Goal: Information Seeking & Learning: Compare options

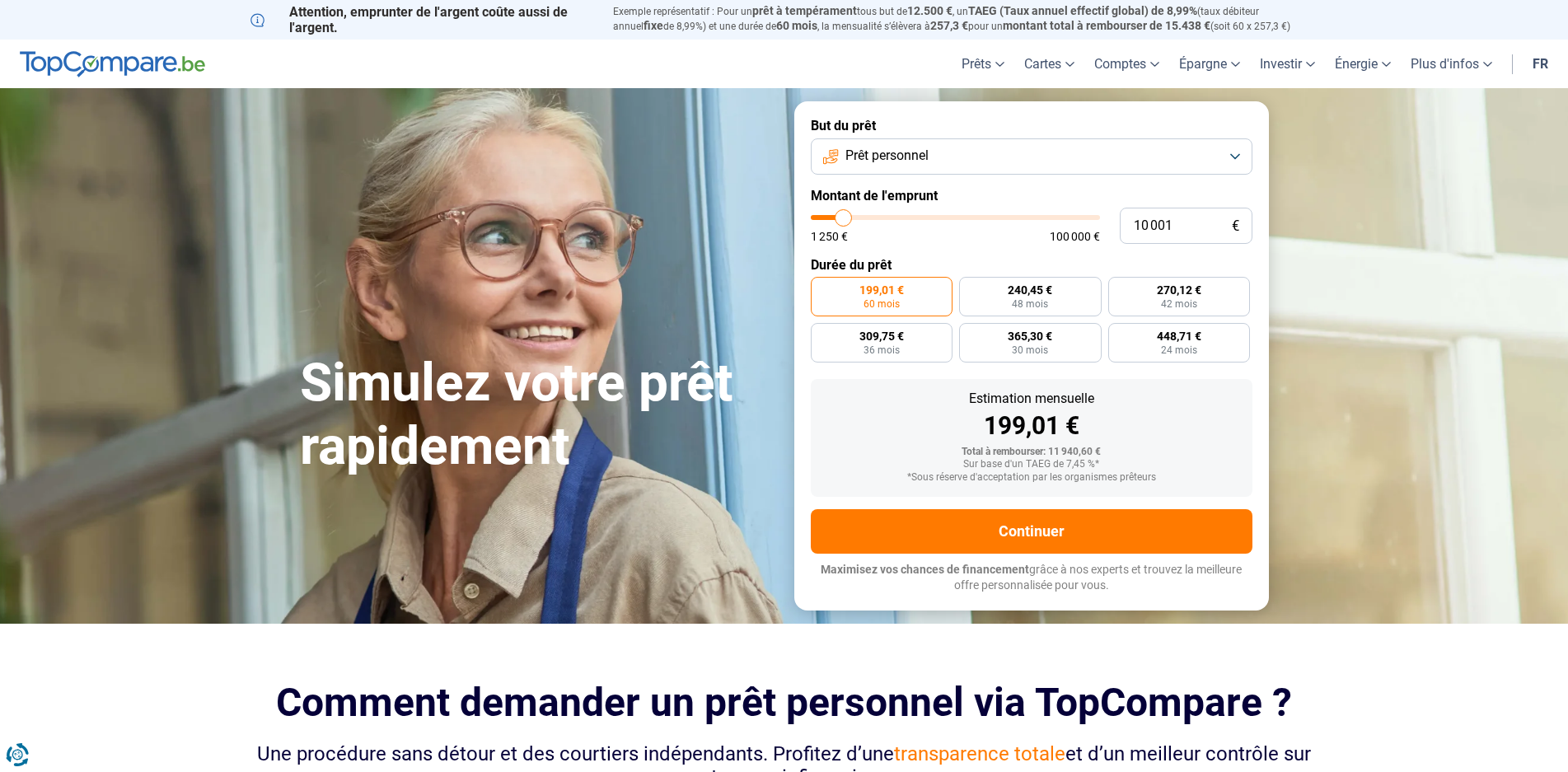
click at [1234, 158] on button "Prêt personnel" at bounding box center [1032, 156] width 442 height 36
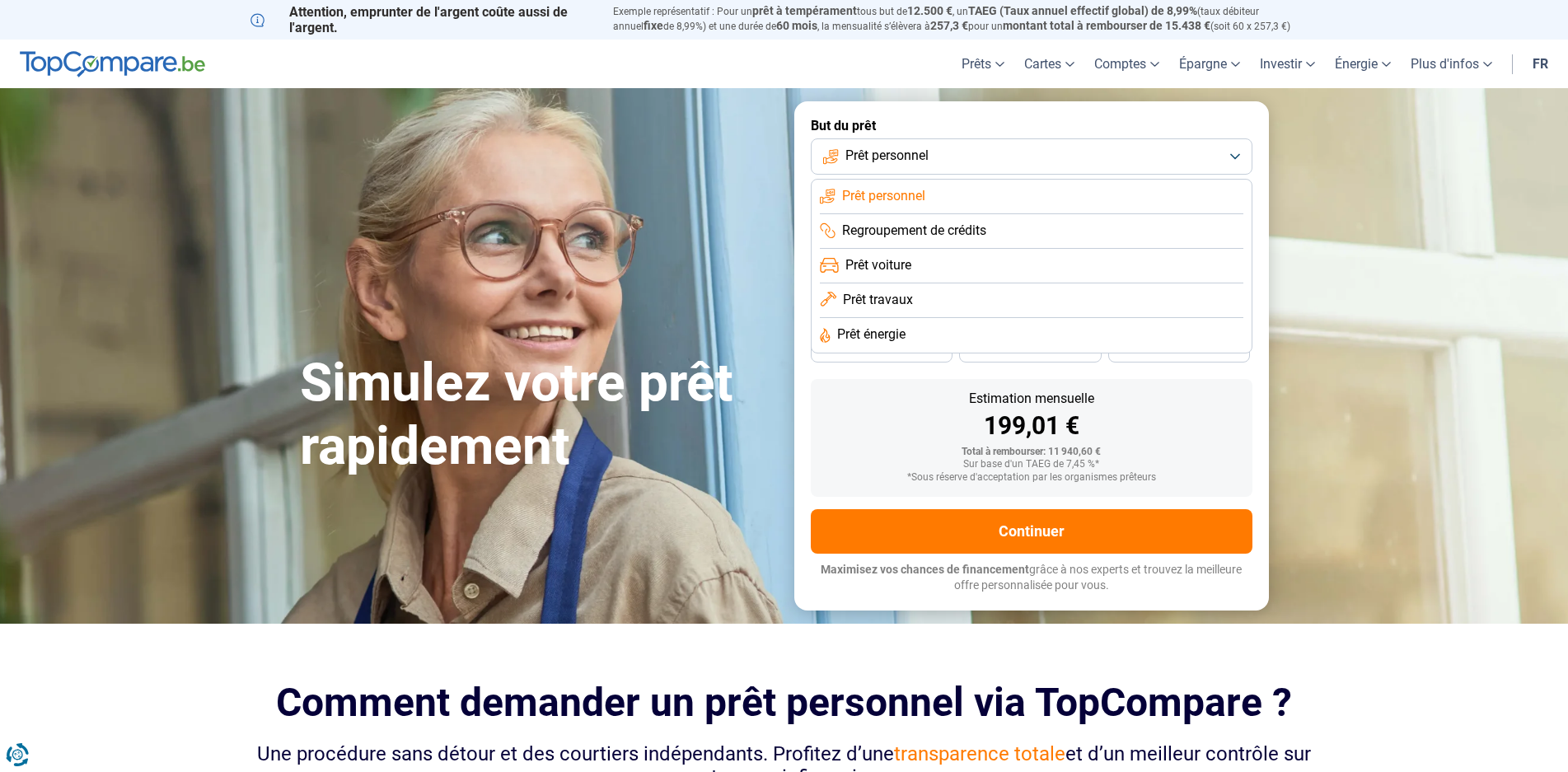
click at [960, 226] on span "Regroupement de crédits" at bounding box center [914, 231] width 145 height 19
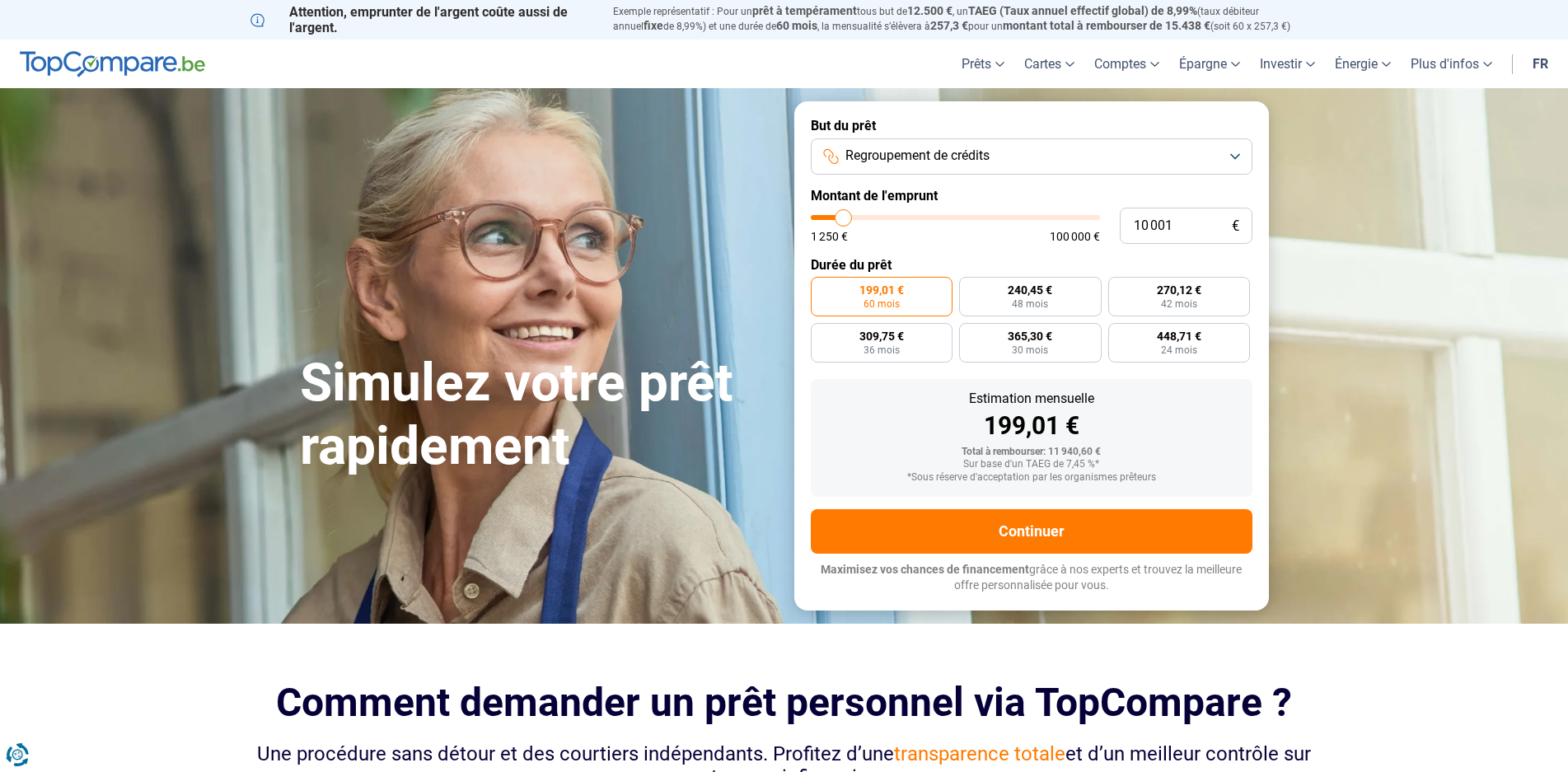
type input "11 000"
type input "11000"
type input "11 500"
type input "11500"
type input "11 750"
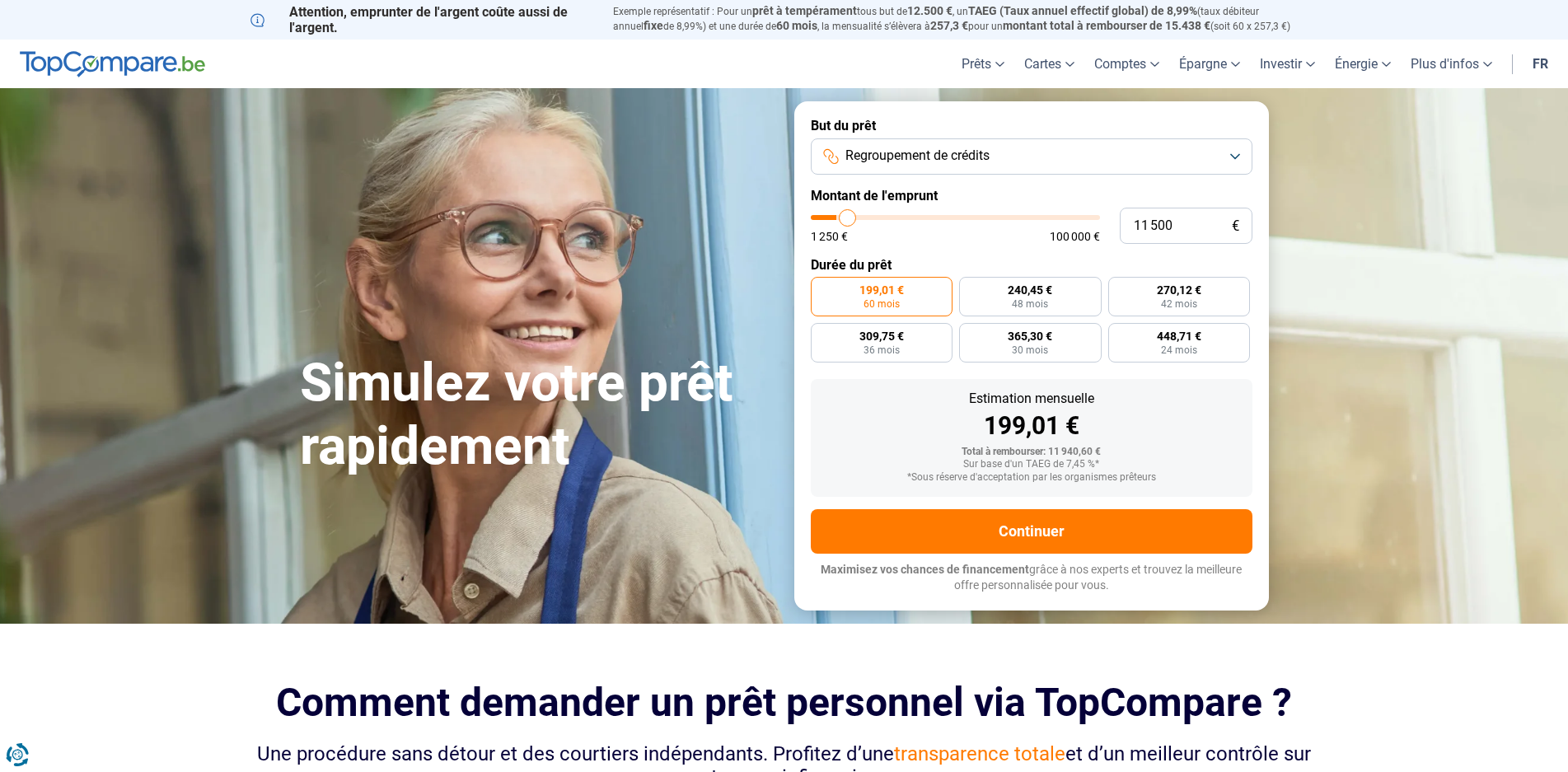
type input "11750"
type input "12 000"
type input "12000"
type input "12 500"
type input "12500"
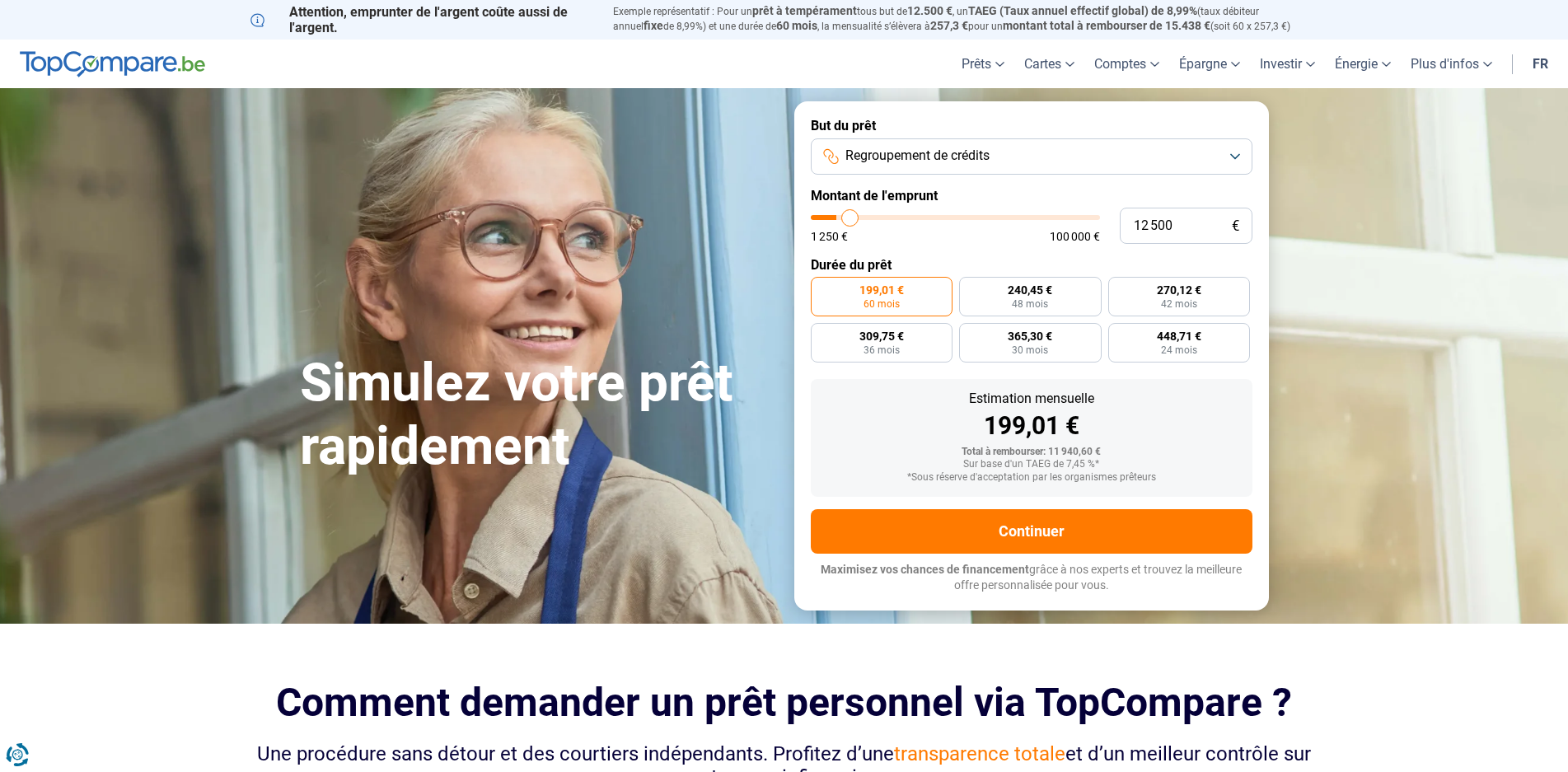
type input "13 000"
type input "13000"
type input "14 000"
type input "14000"
type input "15 000"
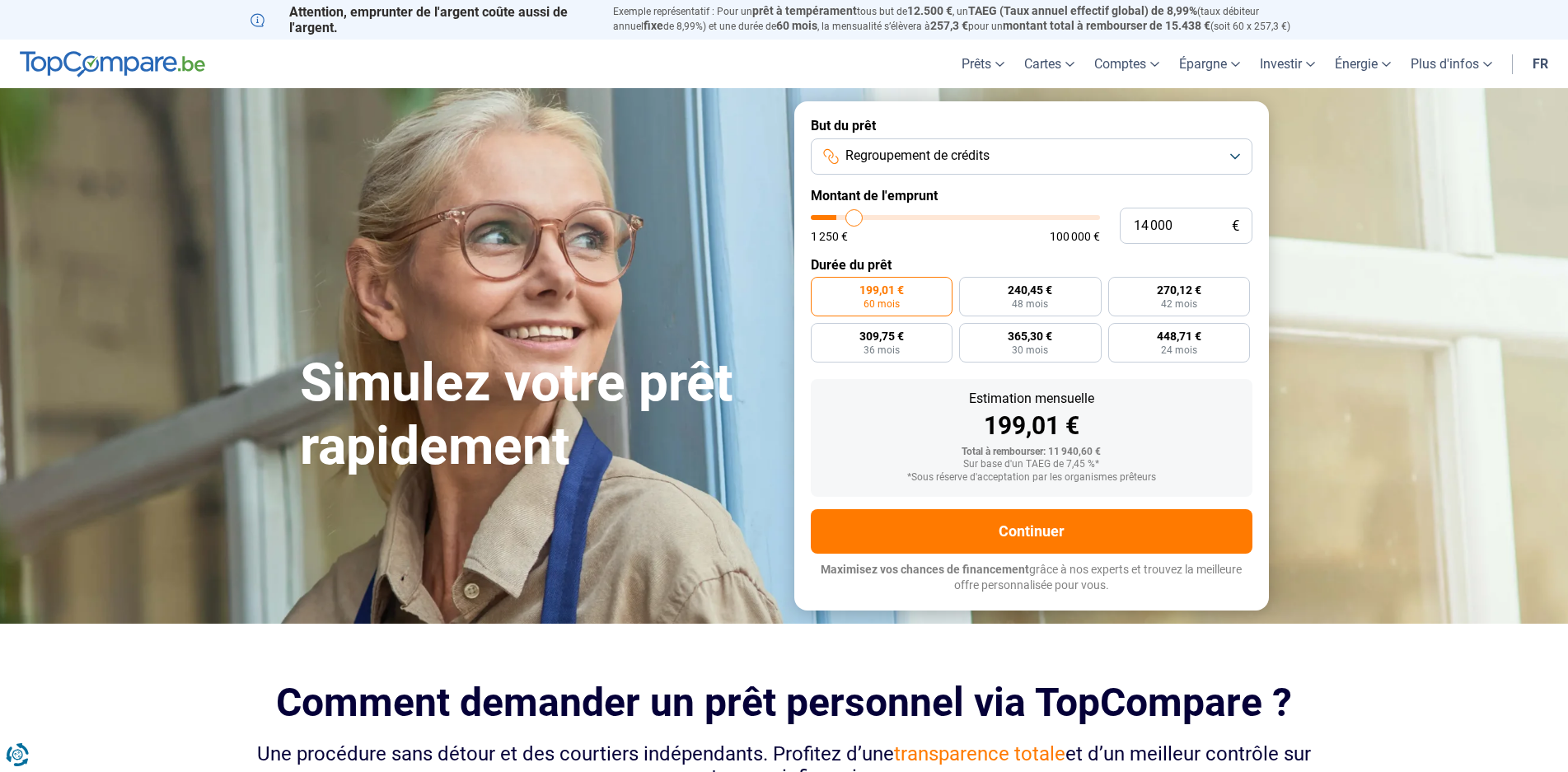
type input "15000"
type input "16 000"
type input "16000"
type input "16 500"
type input "16500"
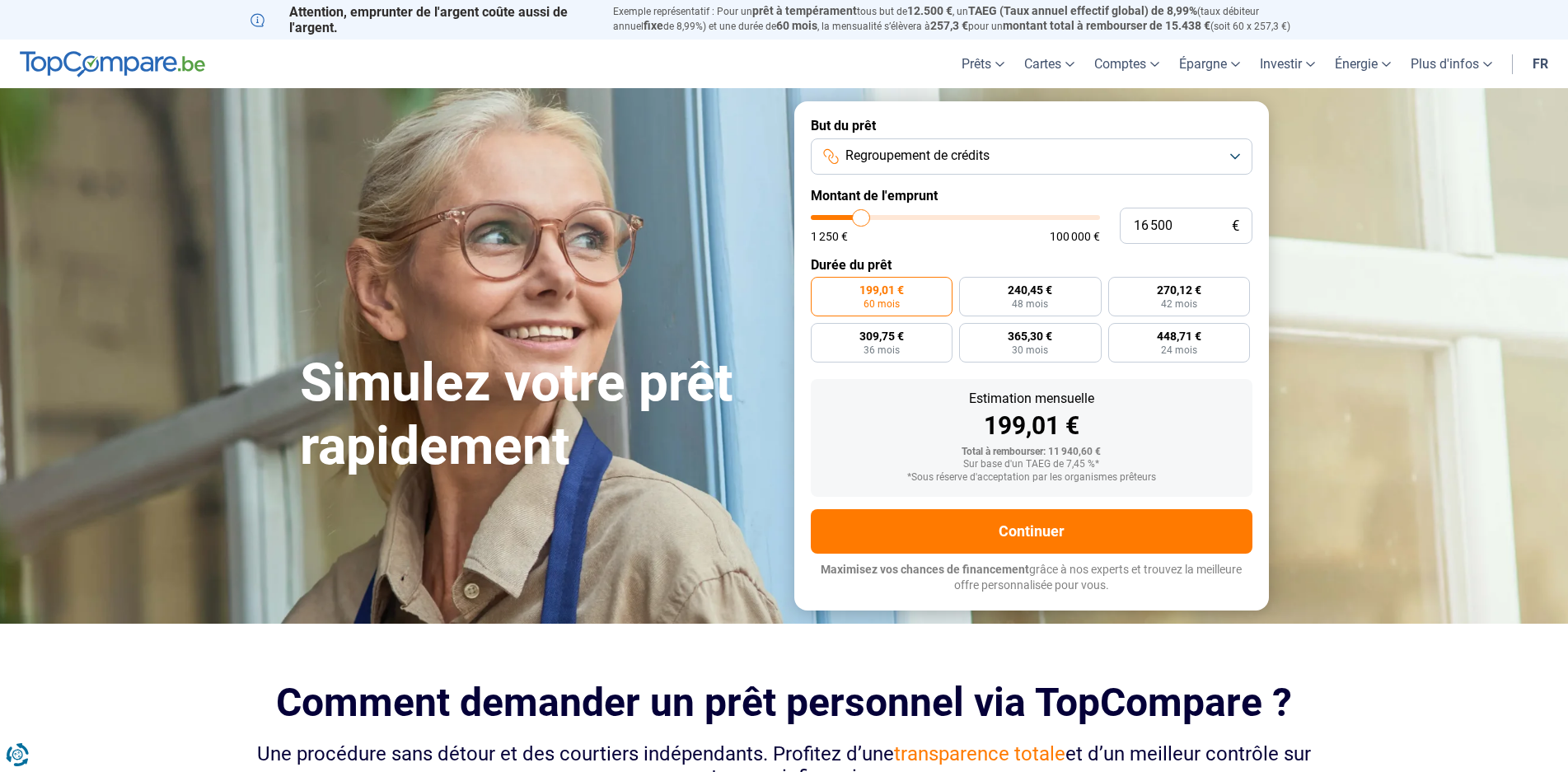
type input "17 000"
type input "17000"
type input "17 250"
type input "17250"
type input "17 500"
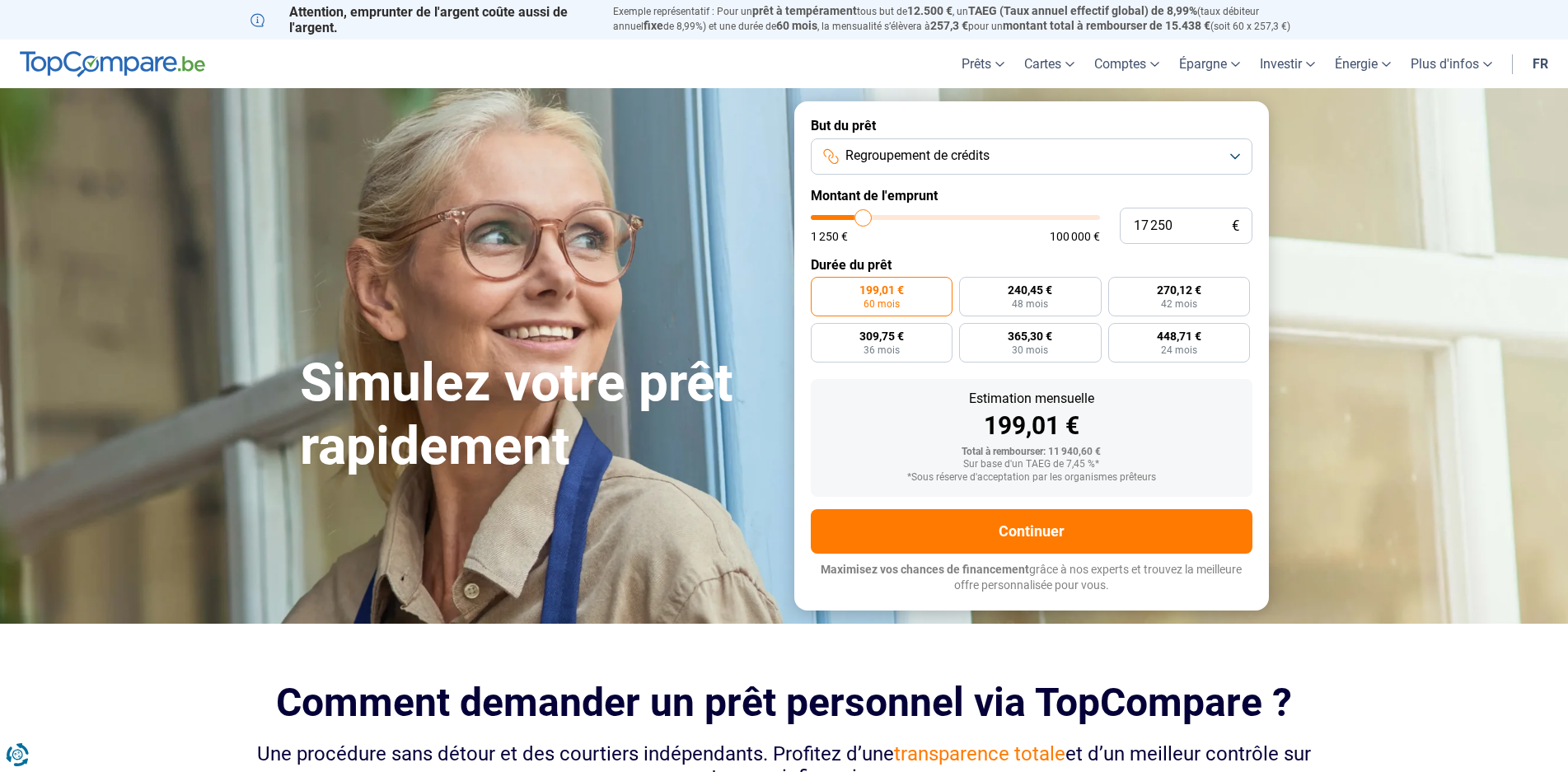
type input "17500"
type input "17 750"
type input "17750"
type input "18 000"
type input "18000"
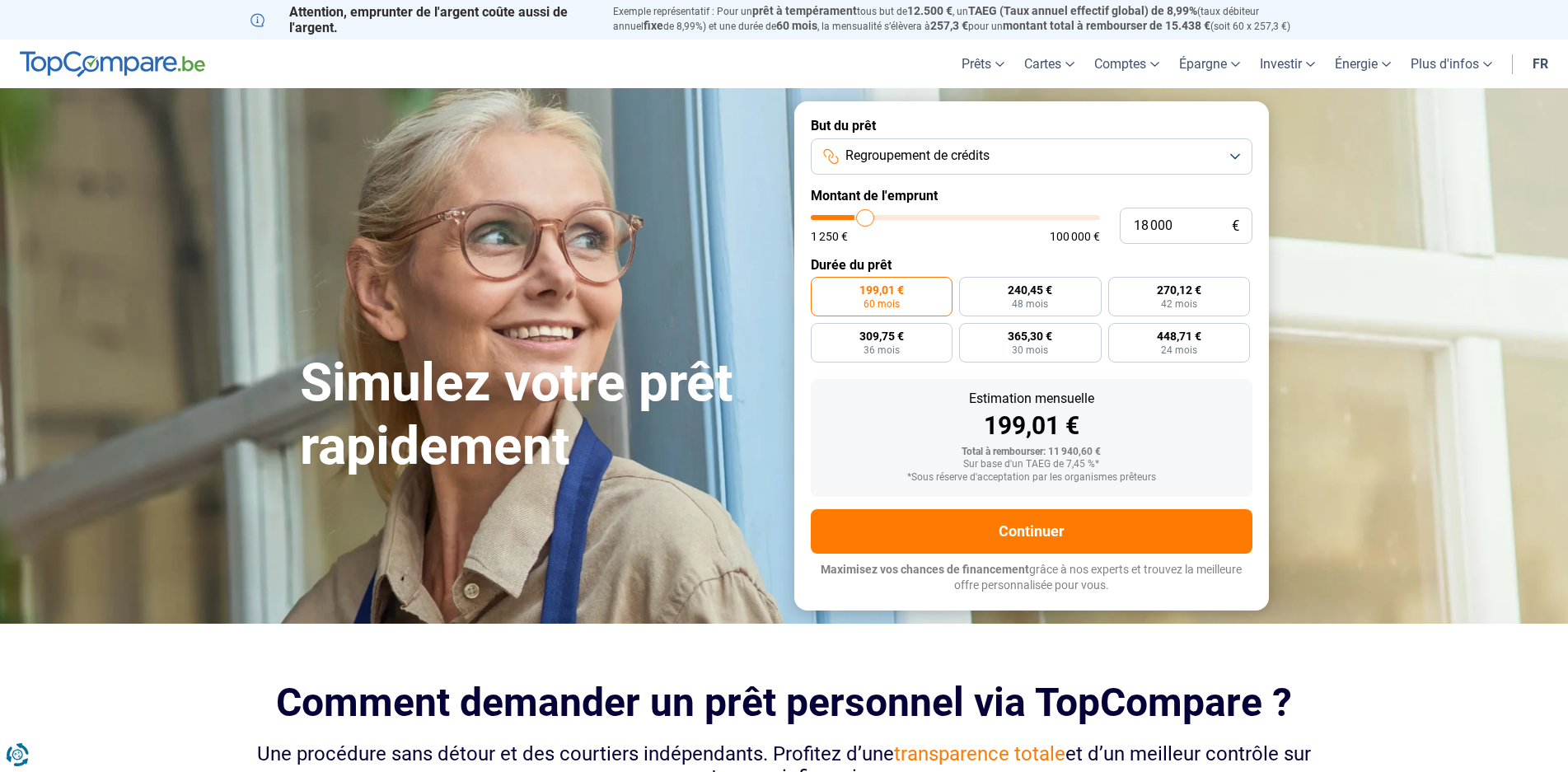
type input "18 500"
type input "18500"
type input "18 750"
type input "18750"
type input "19 250"
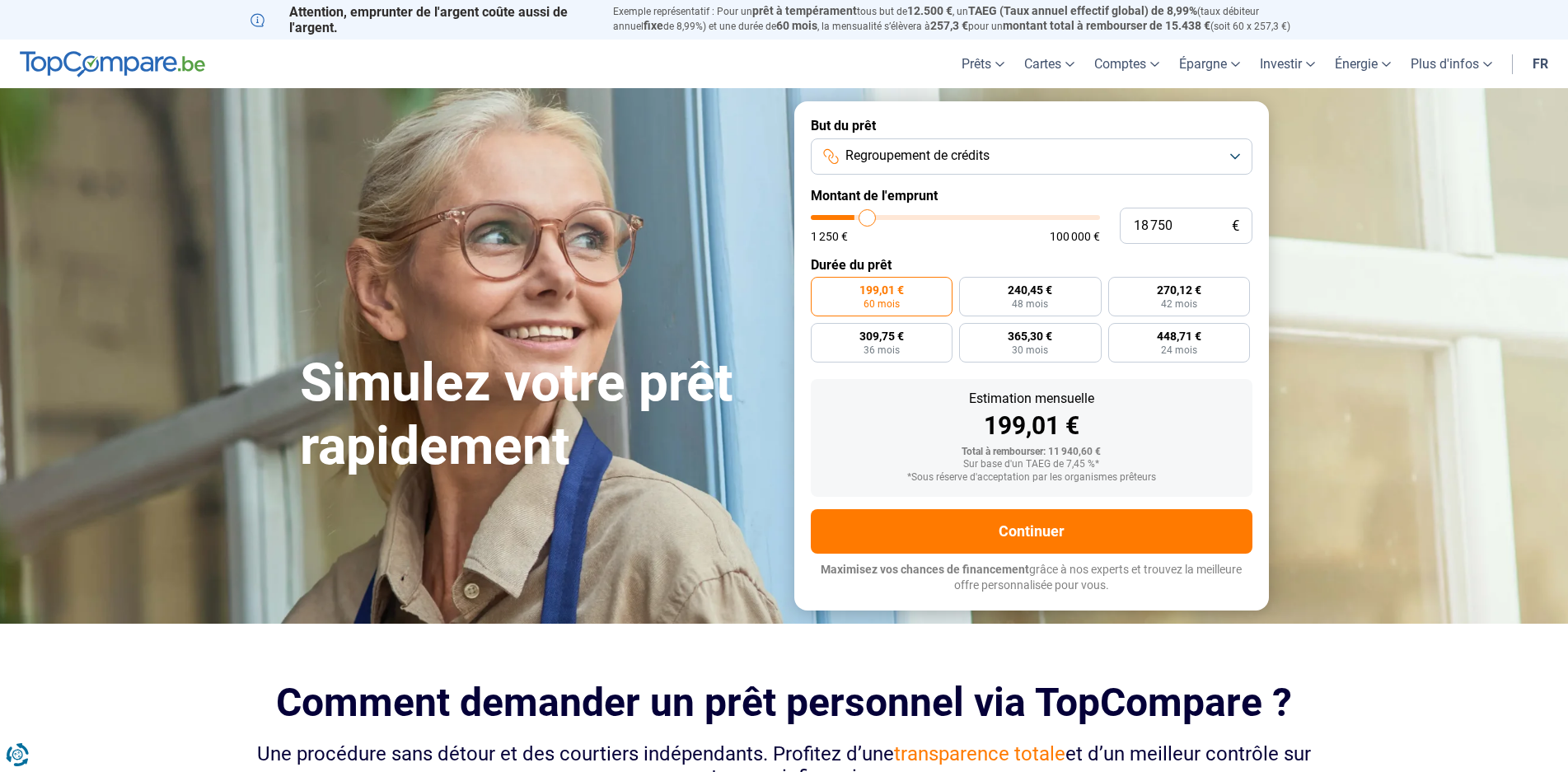
type input "19250"
type input "20 250"
type input "20250"
type input "21 250"
type input "21250"
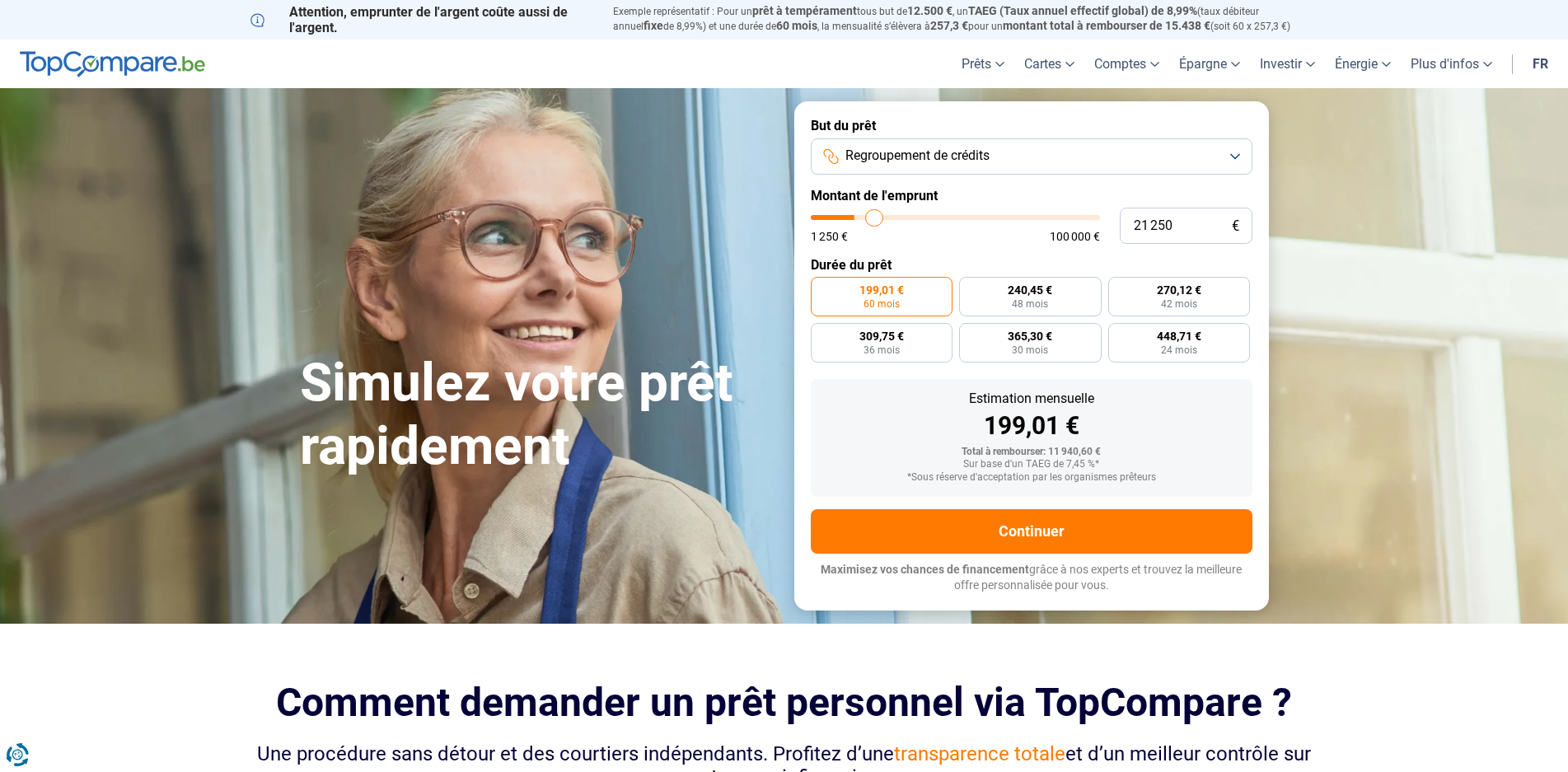
type input "22 000"
type input "22000"
type input "23 500"
type input "23500"
type input "24 500"
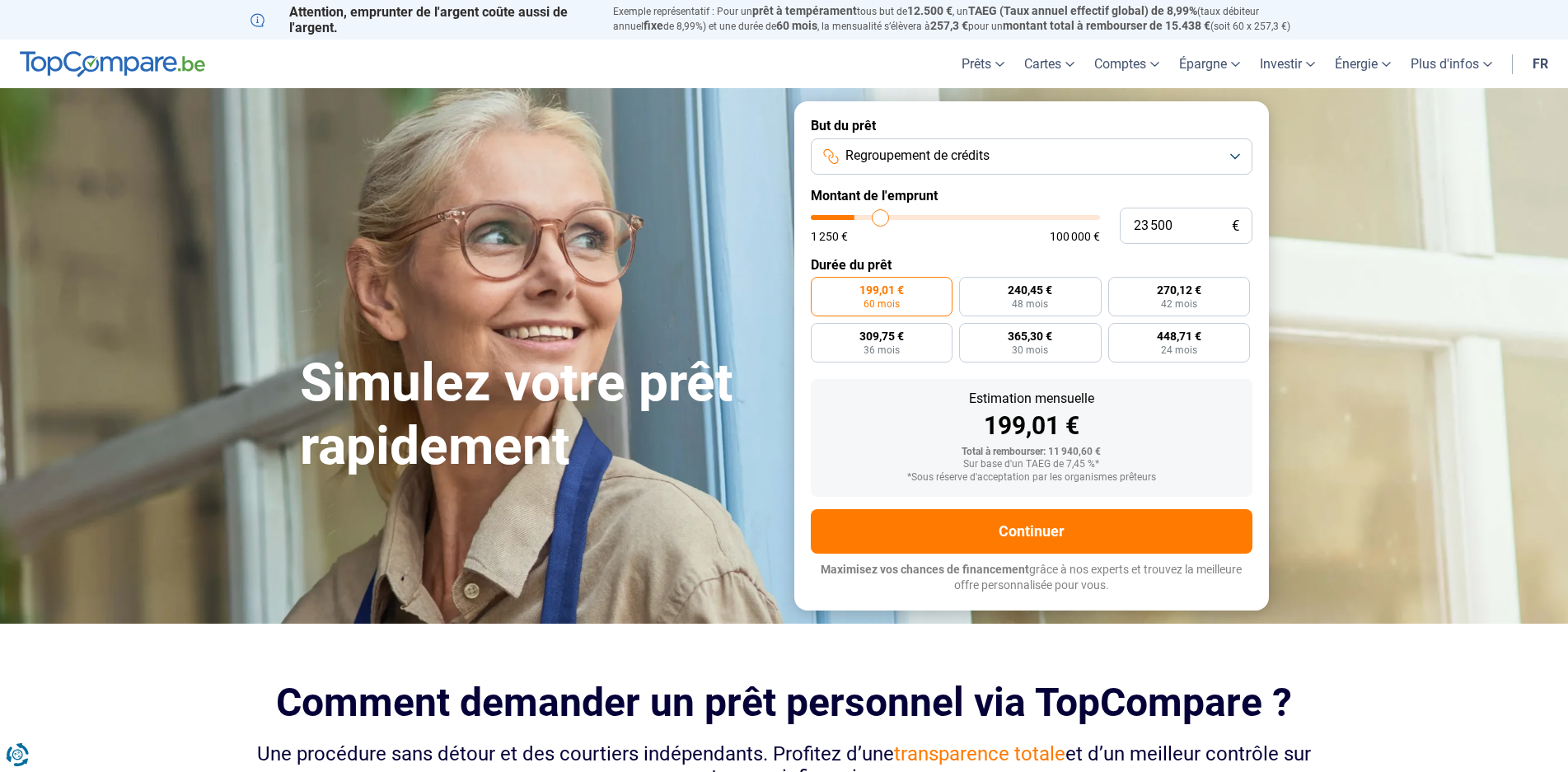
type input "24500"
type input "25 250"
type input "25250"
type input "26 000"
type input "26000"
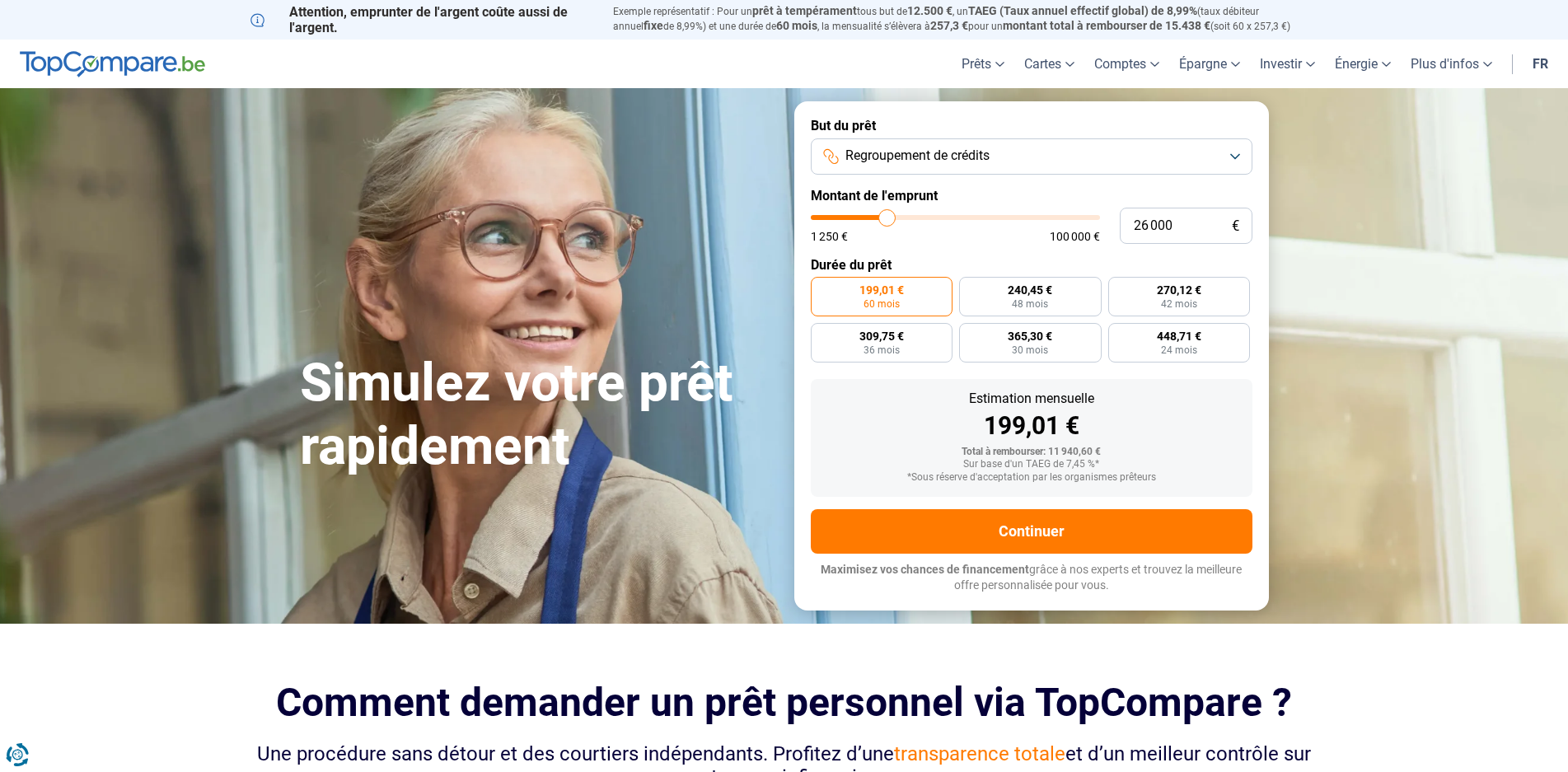
type input "26 500"
type input "26500"
type input "27 250"
type input "27250"
type input "28 000"
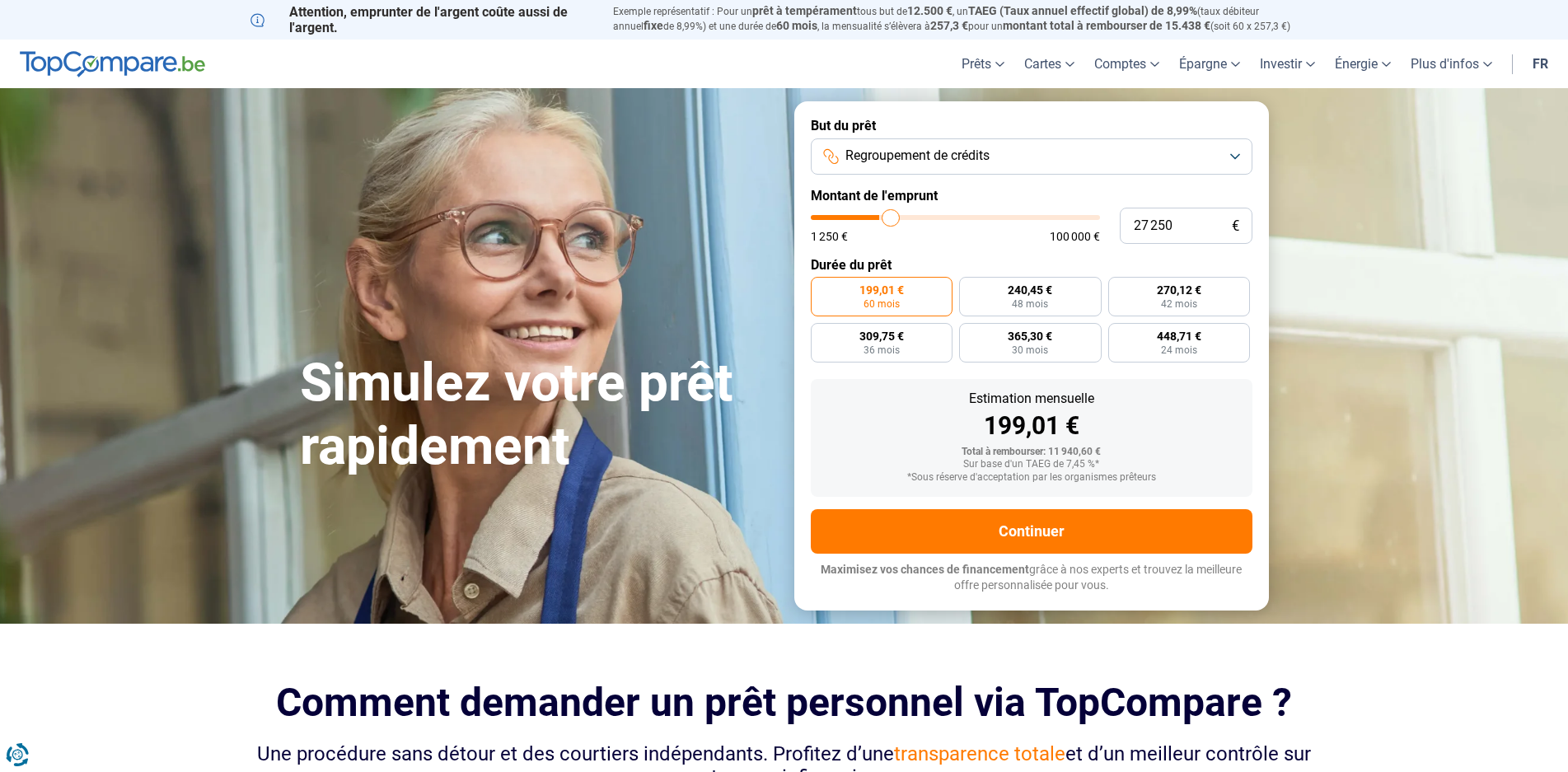
type input "28000"
type input "28 250"
type input "28250"
type input "28 750"
type input "28750"
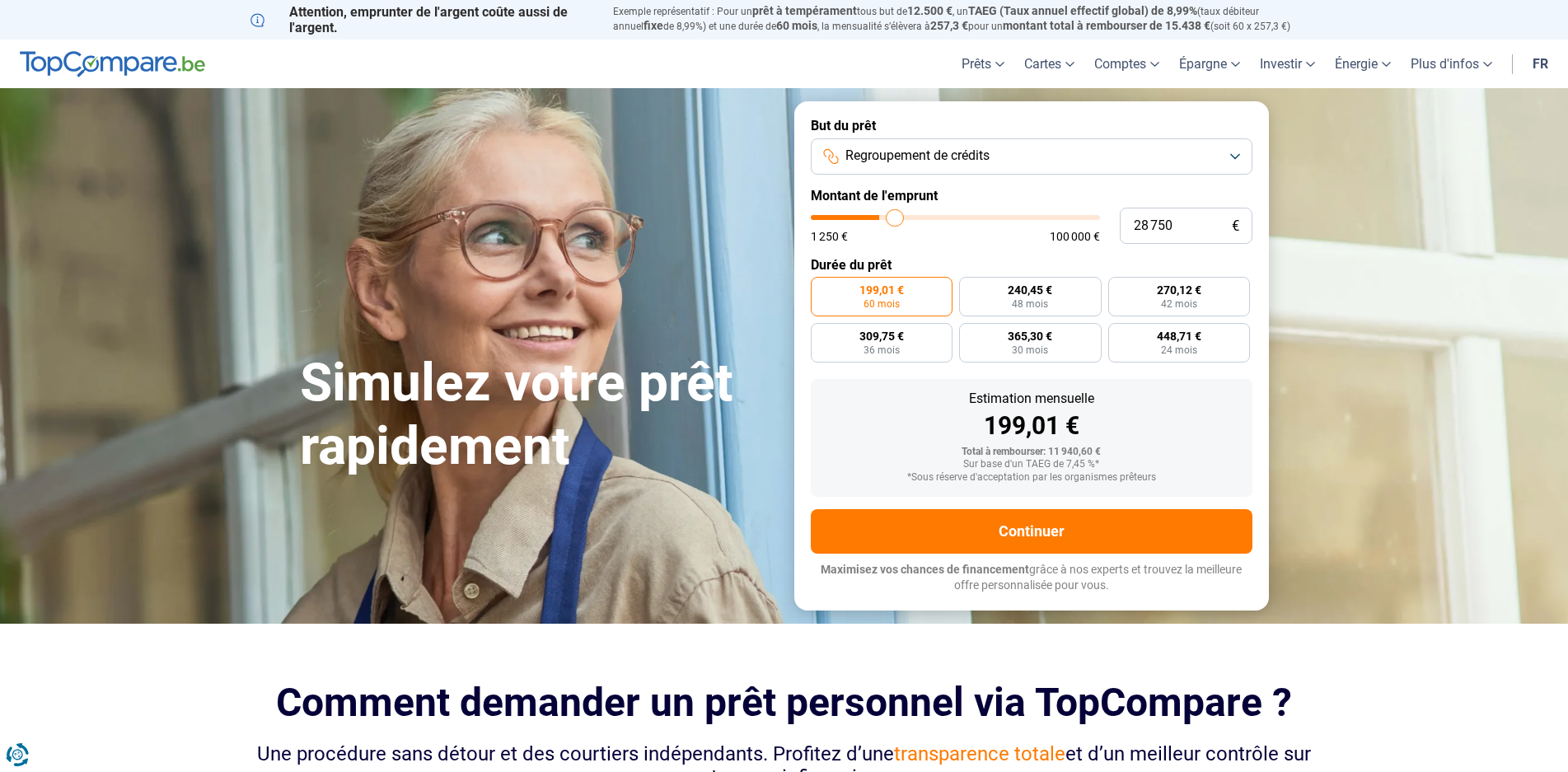
type input "29 000"
type input "29000"
type input "29 250"
type input "29250"
type input "29 500"
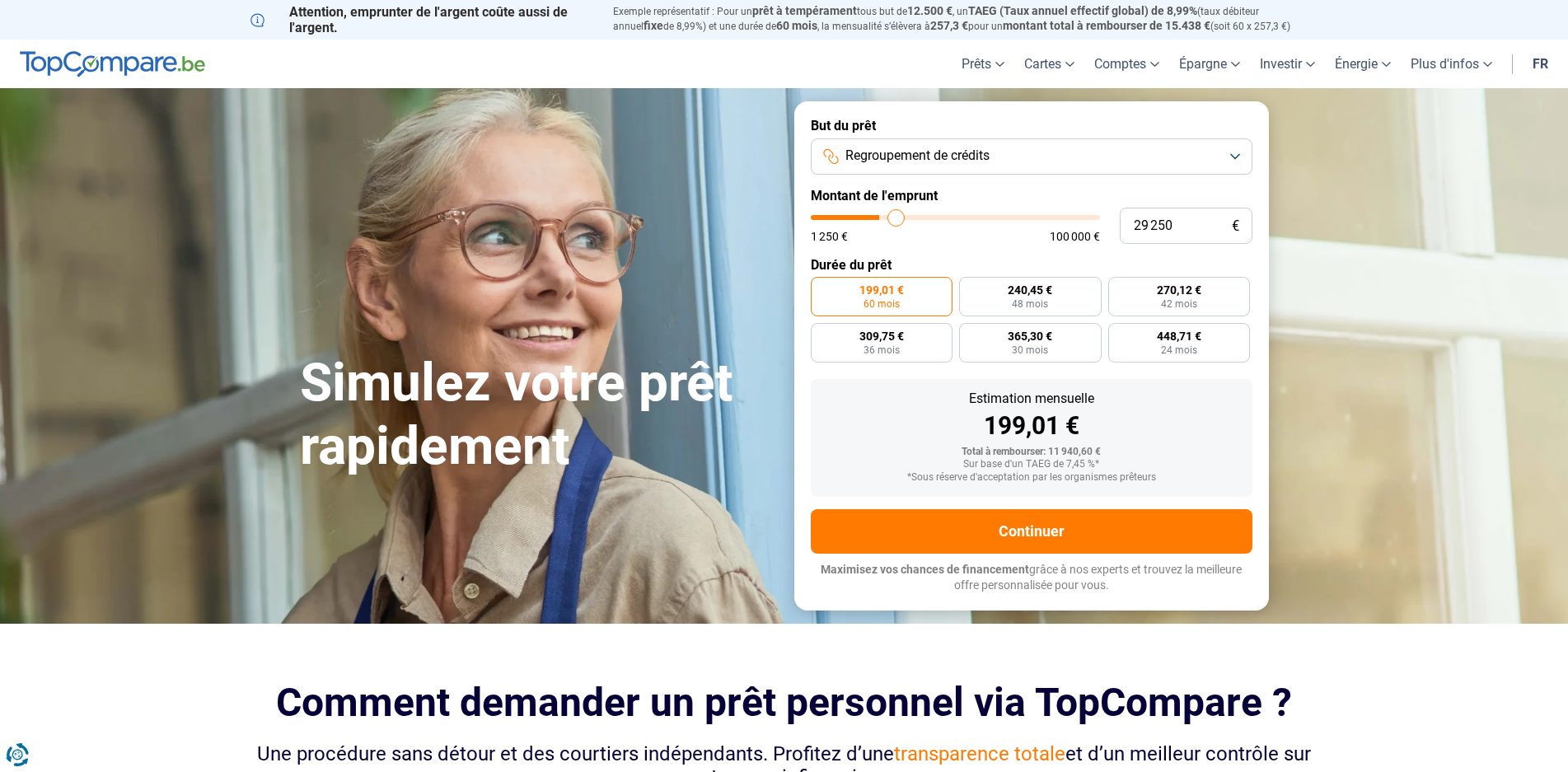
type input "29500"
type input "29 750"
type input "29750"
type input "30 500"
type input "30500"
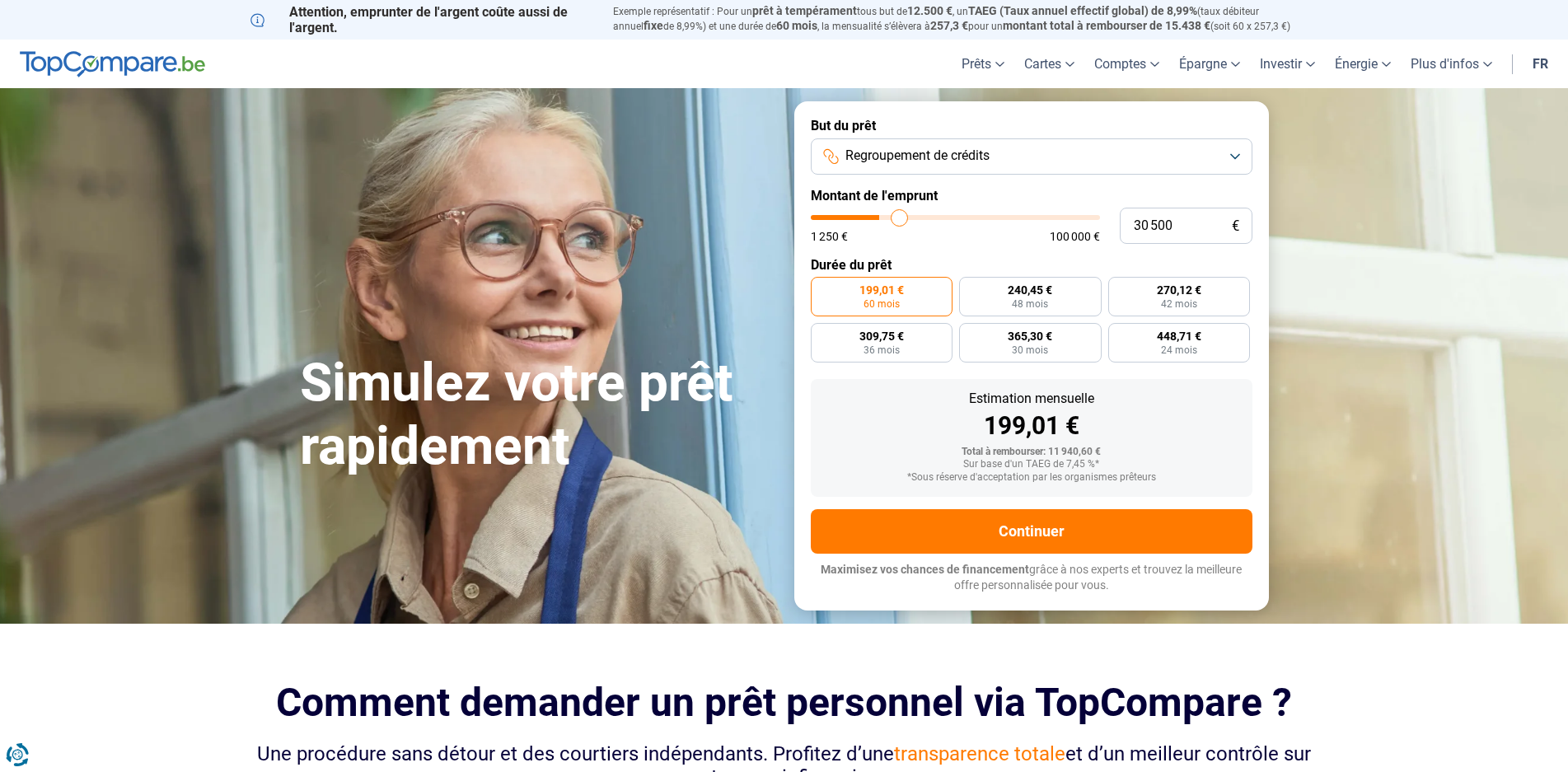
type input "30 750"
type input "30750"
type input "31 000"
type input "31000"
type input "31 250"
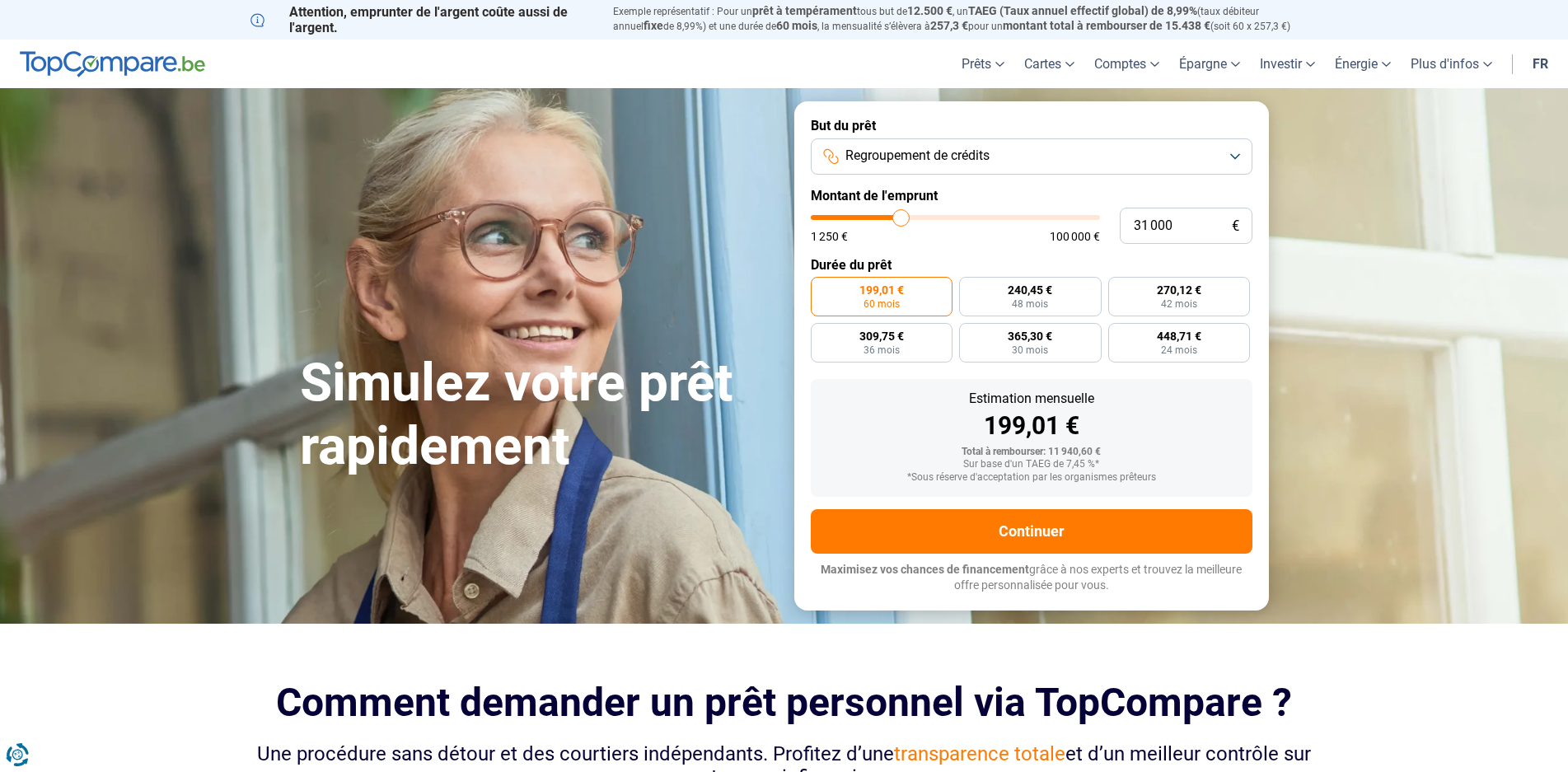
type input "31250"
type input "31 750"
type input "31750"
type input "32 000"
type input "32000"
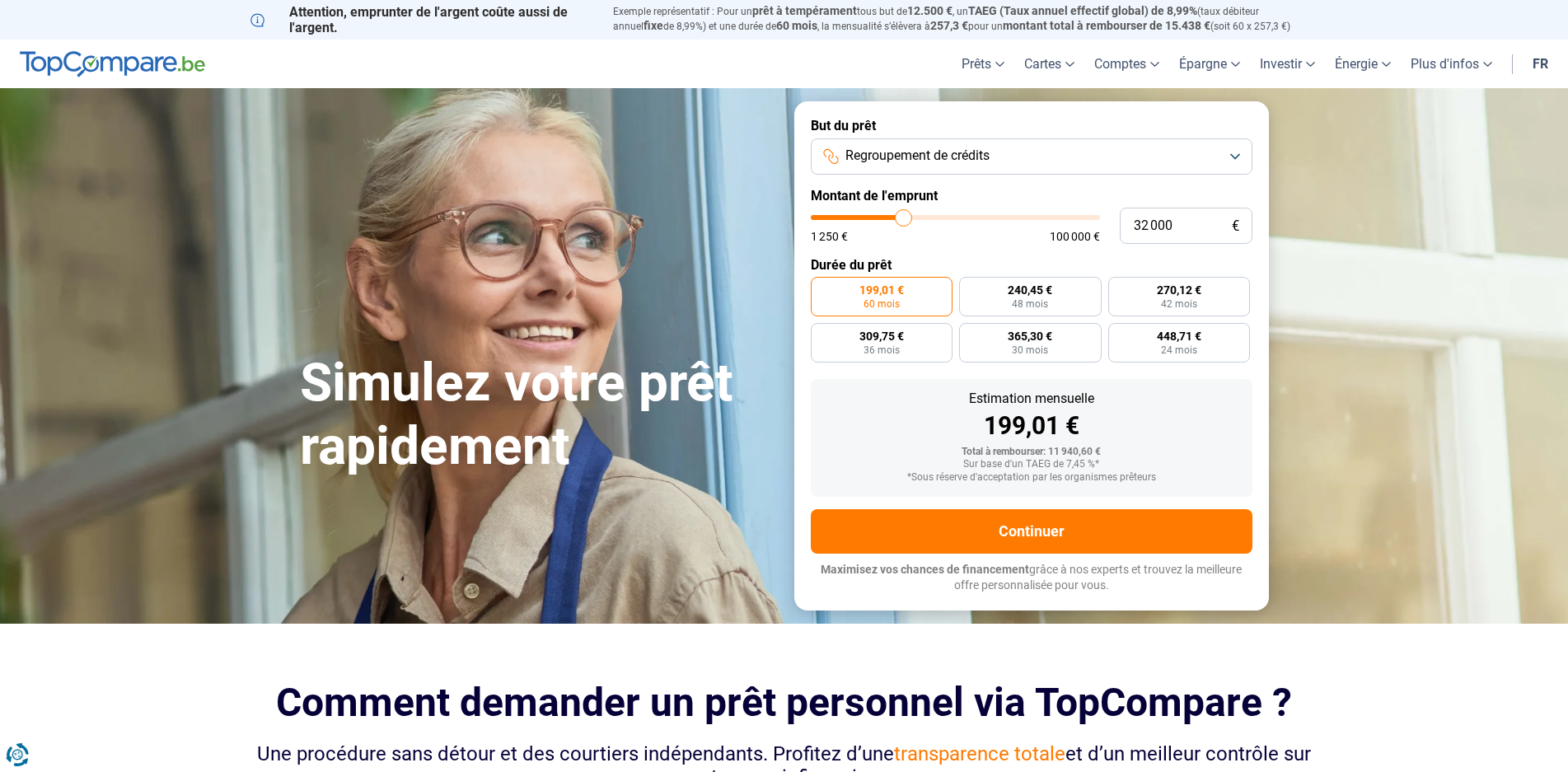
type input "33 250"
type input "33250"
type input "34 750"
type input "34750"
type input "35 500"
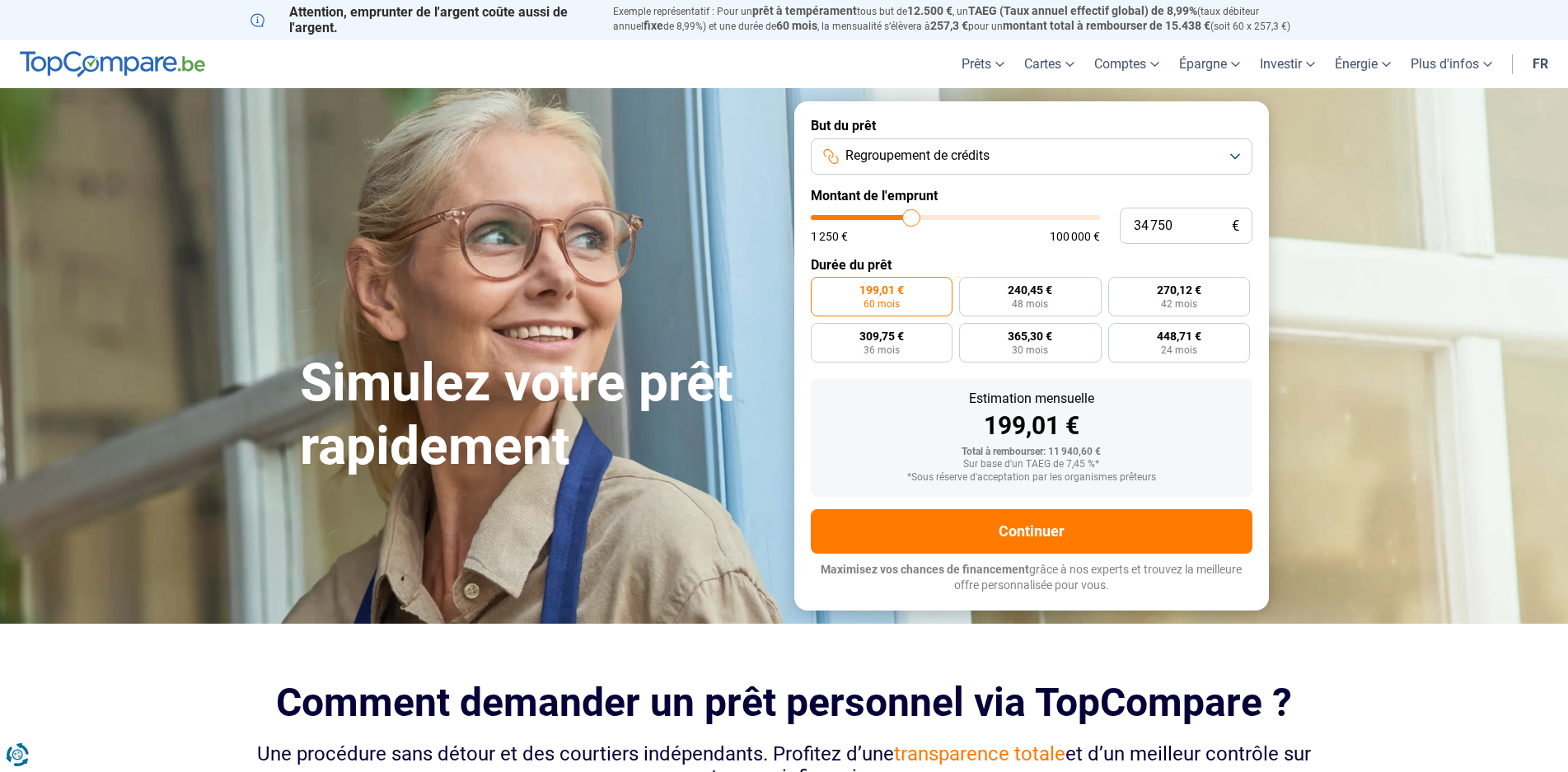
type input "35500"
type input "35 750"
type input "35750"
type input "35 500"
type input "35500"
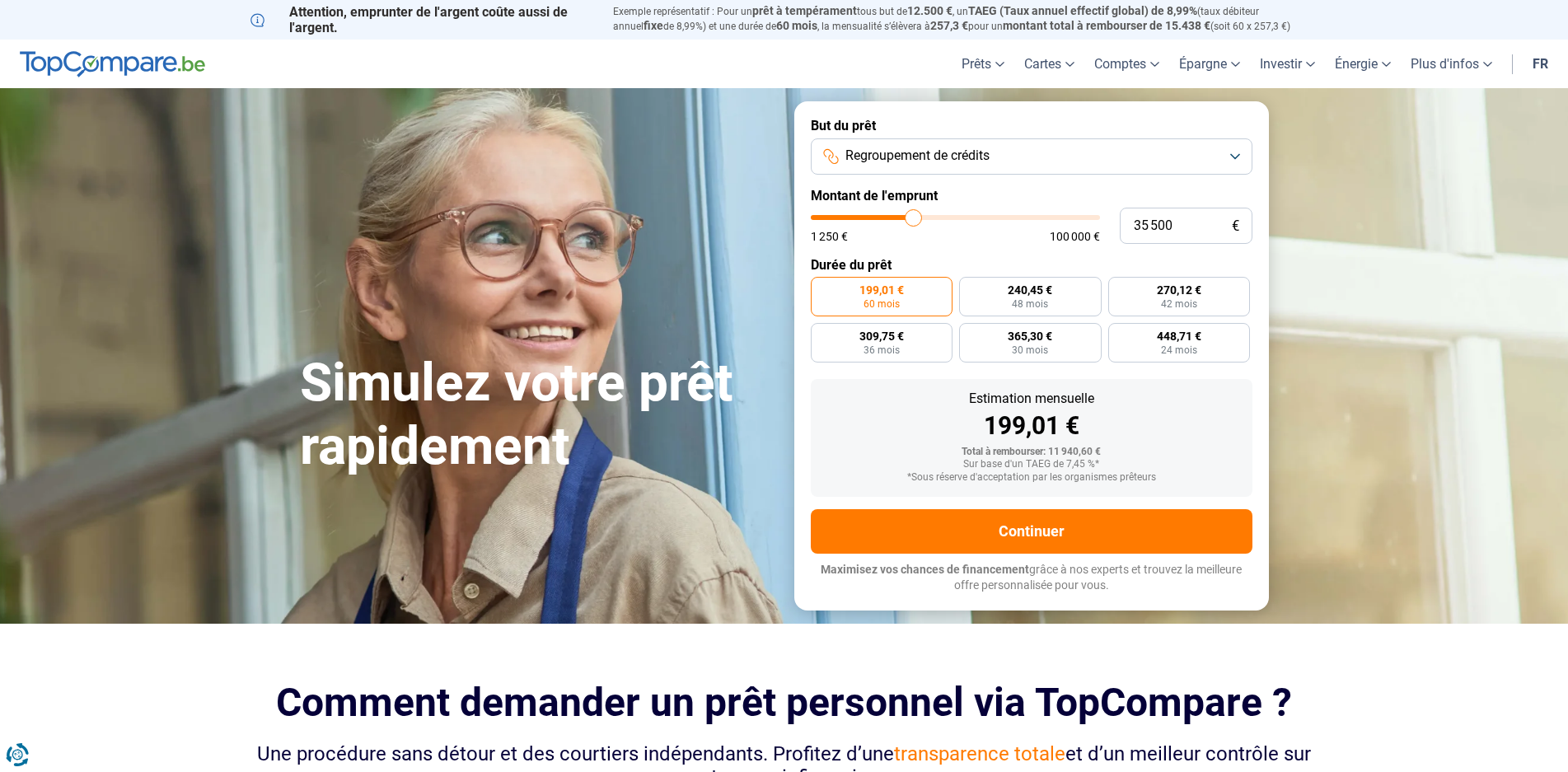
type input "34 250"
type input "34250"
type input "33 250"
type input "33250"
type input "32 250"
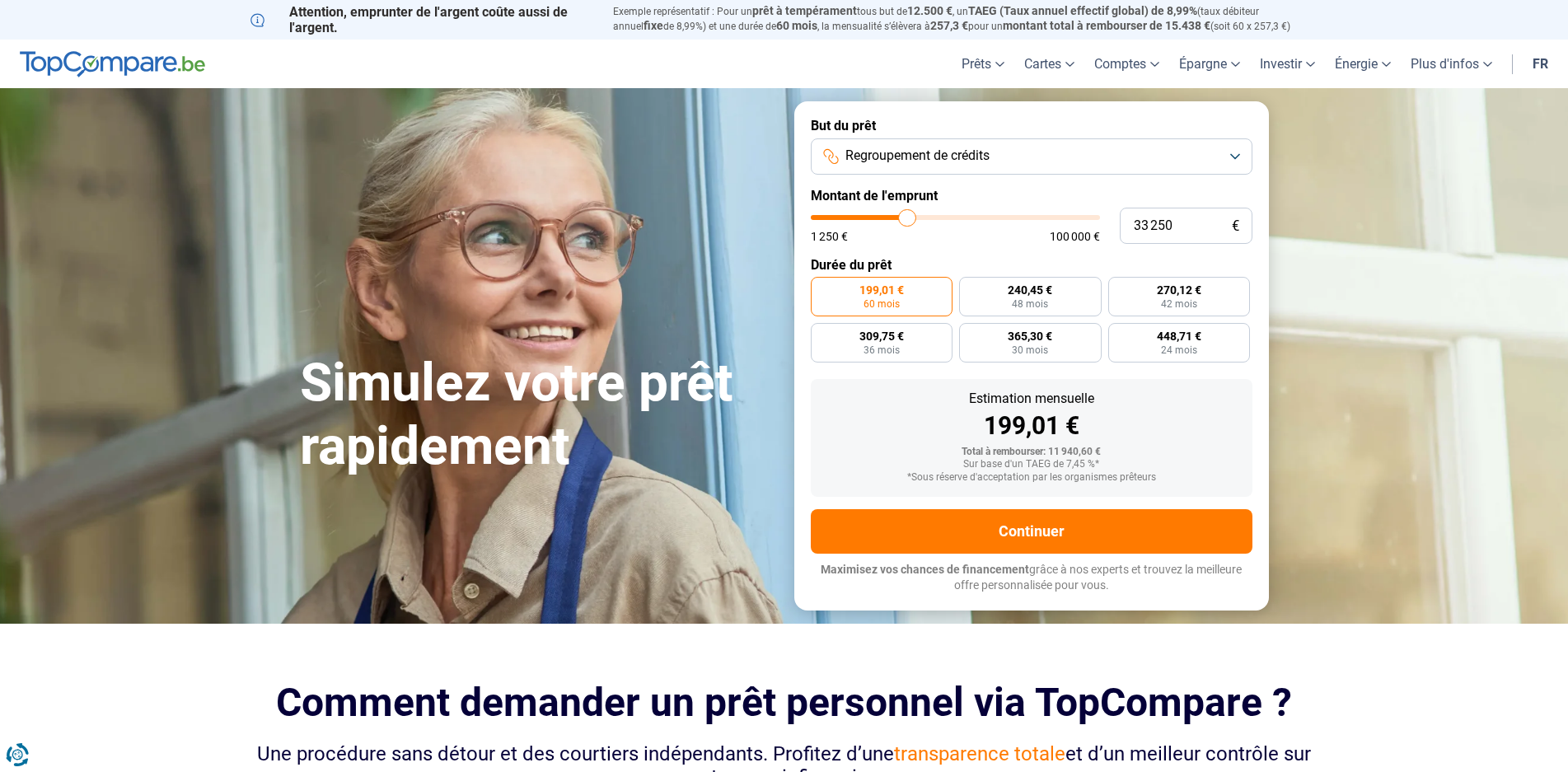
type input "32250"
type input "32 000"
type input "32000"
type input "31 250"
type input "31250"
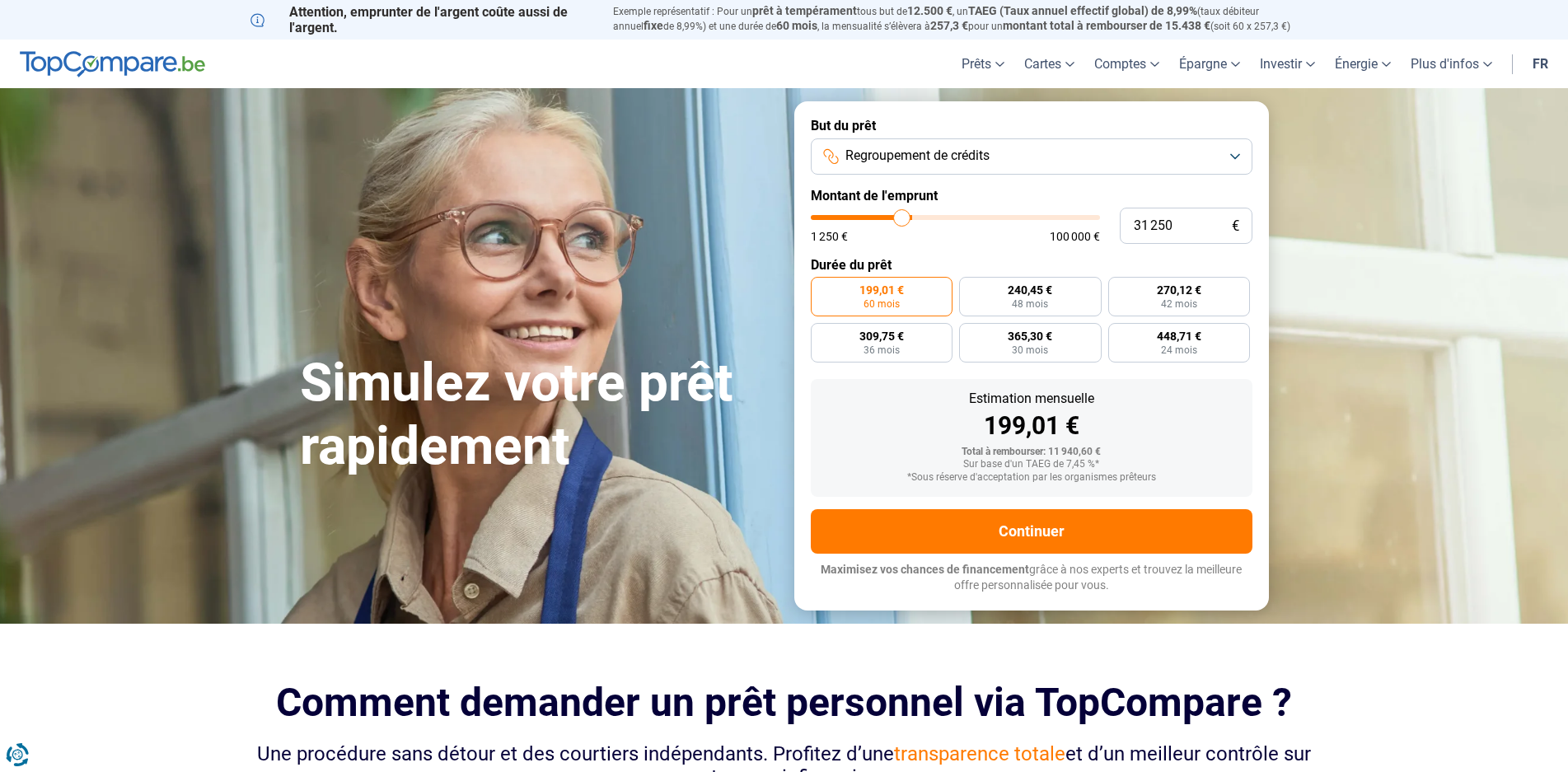
type input "31 000"
type input "31000"
type input "30 750"
type input "30750"
type input "30 250"
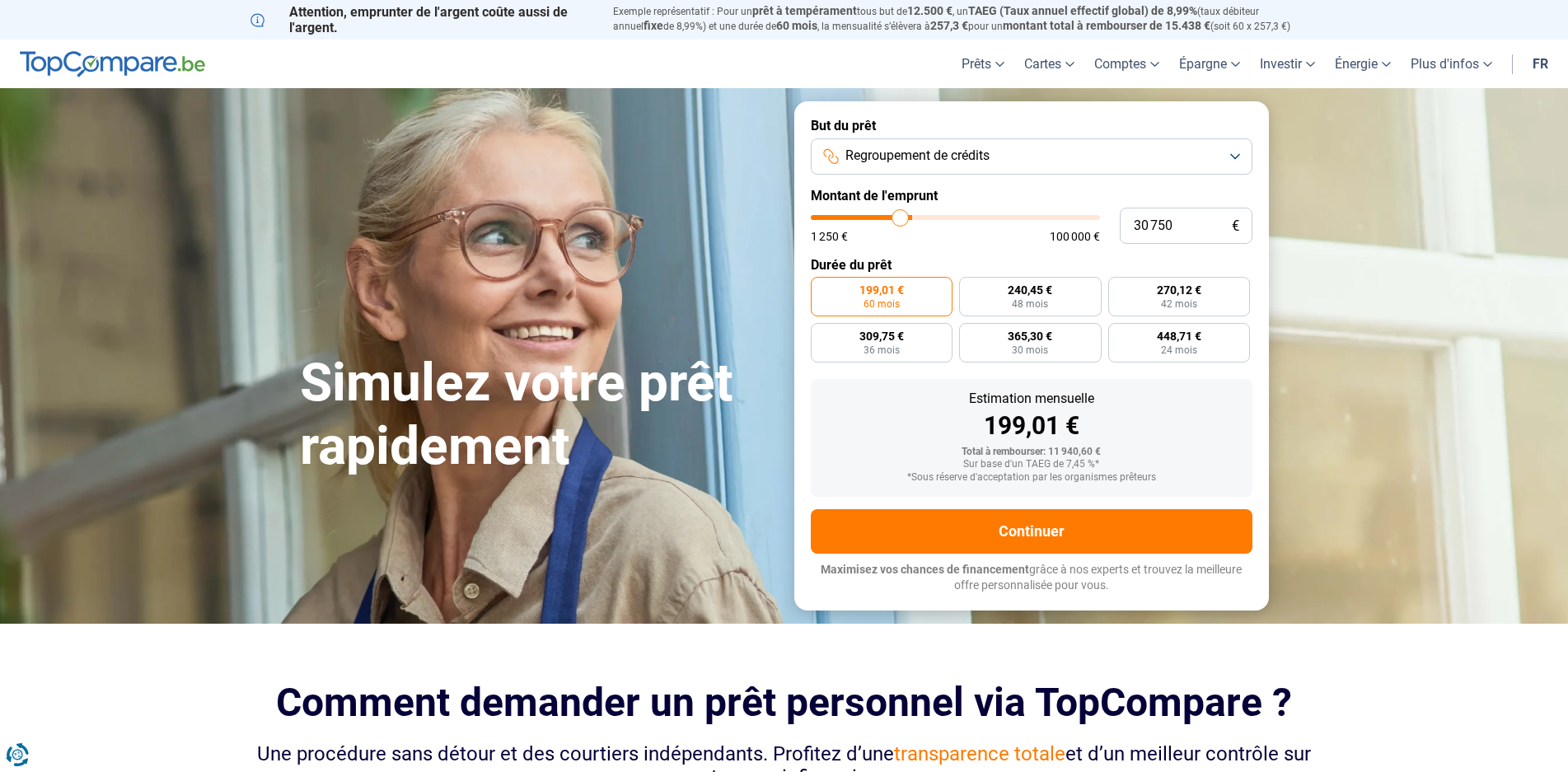
type input "30250"
type input "29 750"
type input "29750"
type input "29 500"
type input "29500"
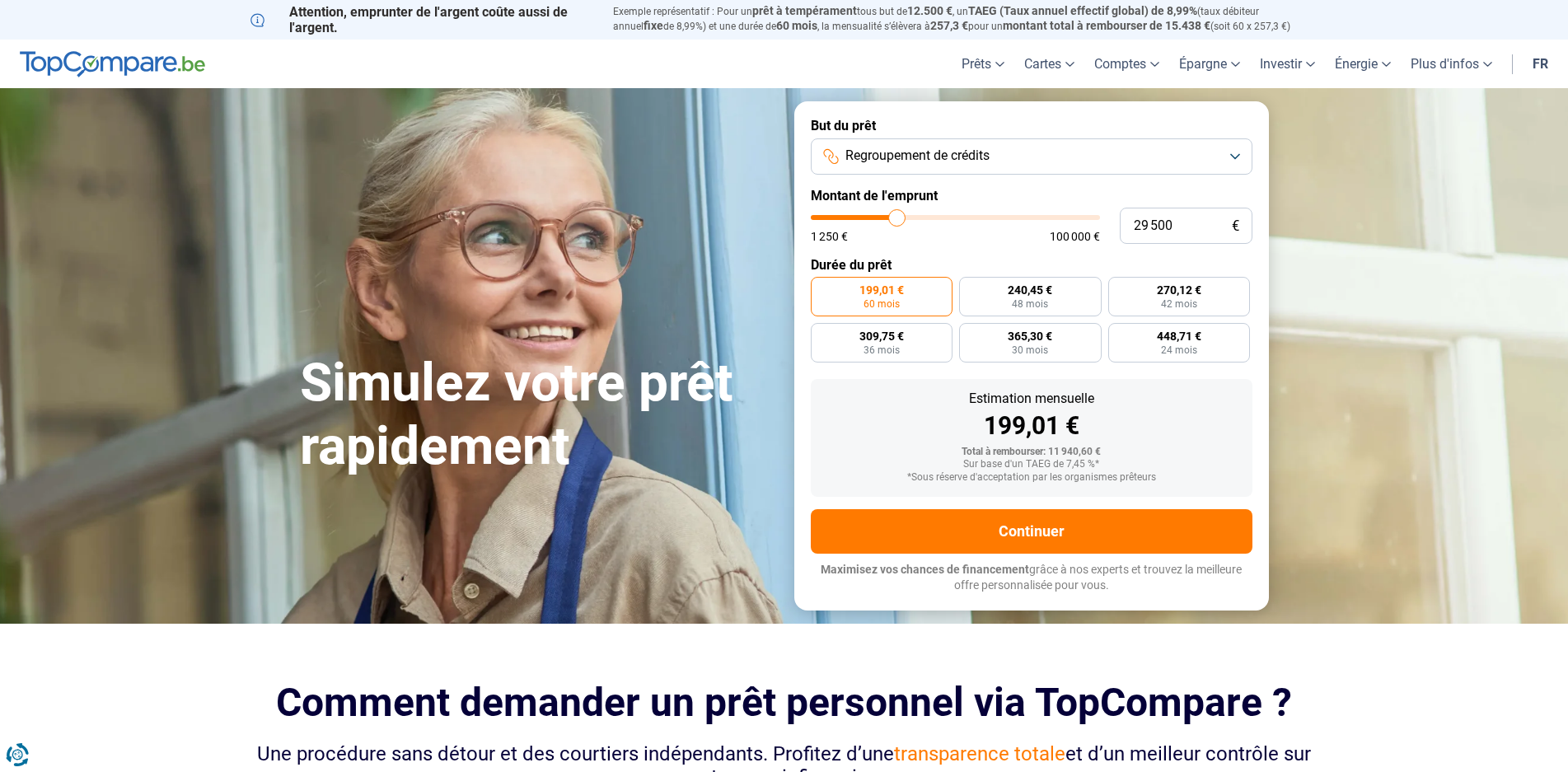
type input "29 750"
type input "29750"
type input "30 500"
type input "30500"
type input "30 250"
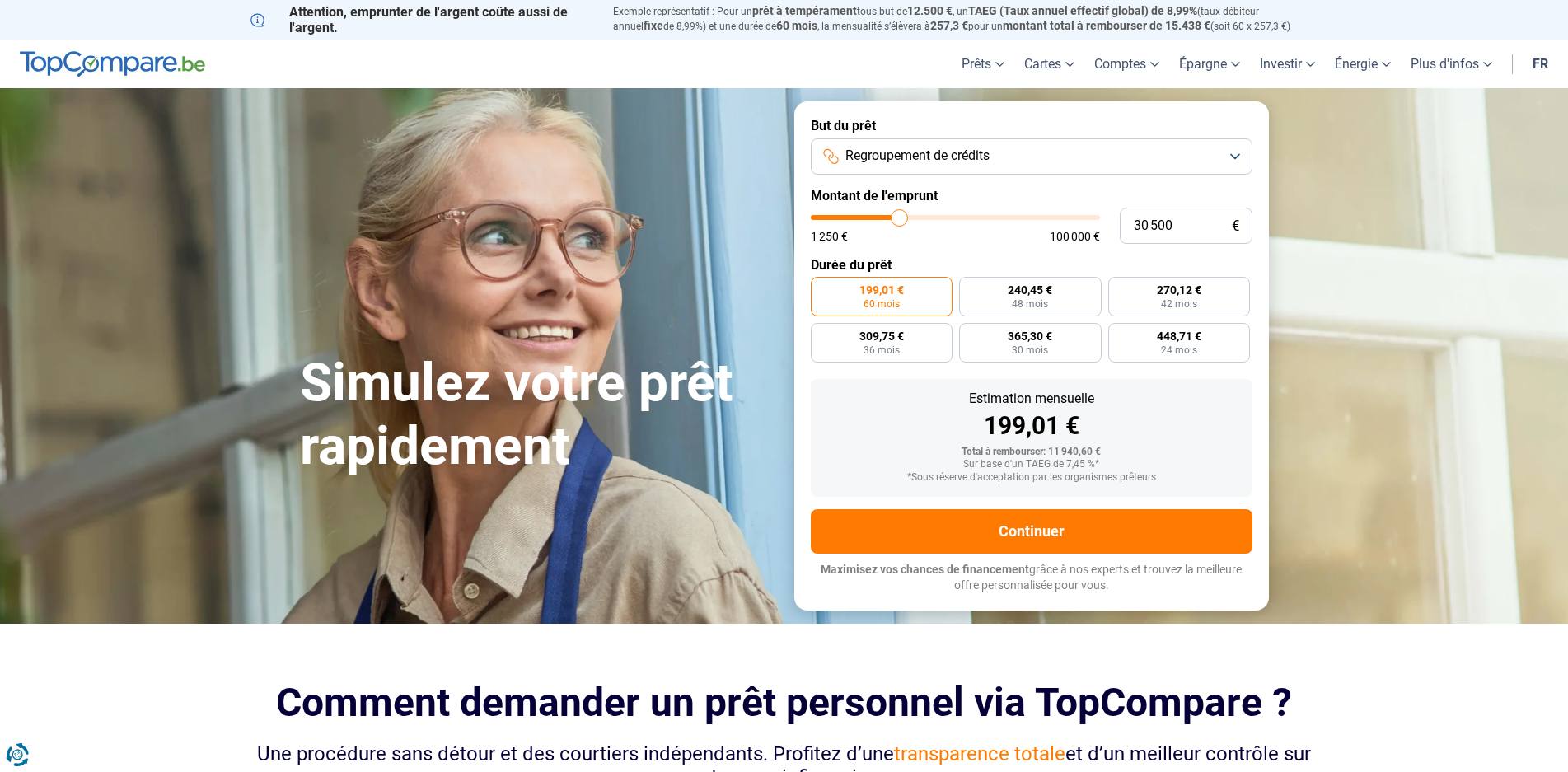
type input "30250"
type input "29 750"
type input "29750"
type input "30 250"
type input "30250"
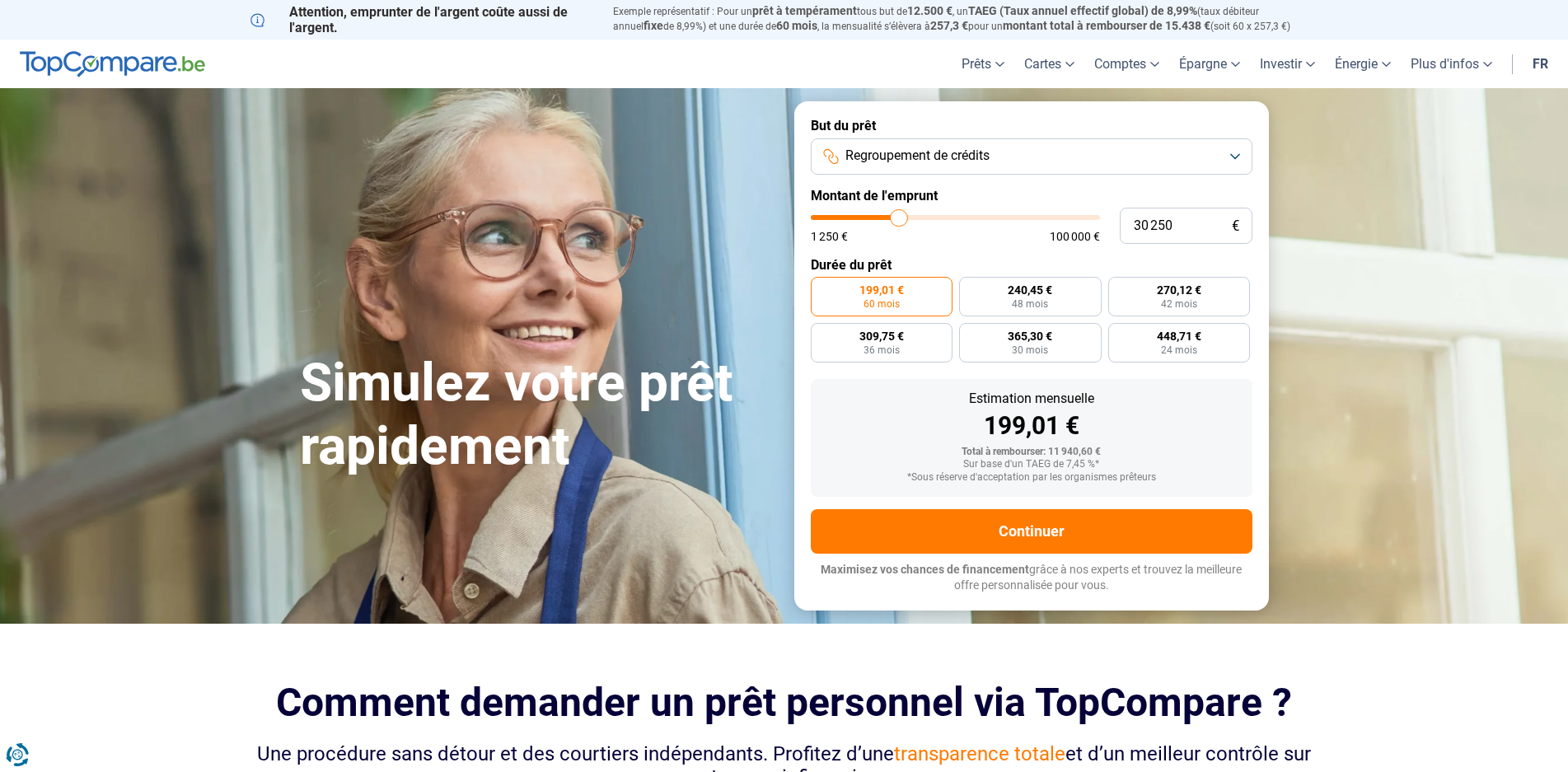
type input "29 750"
type input "29750"
type input "29 500"
type input "29500"
type input "29 750"
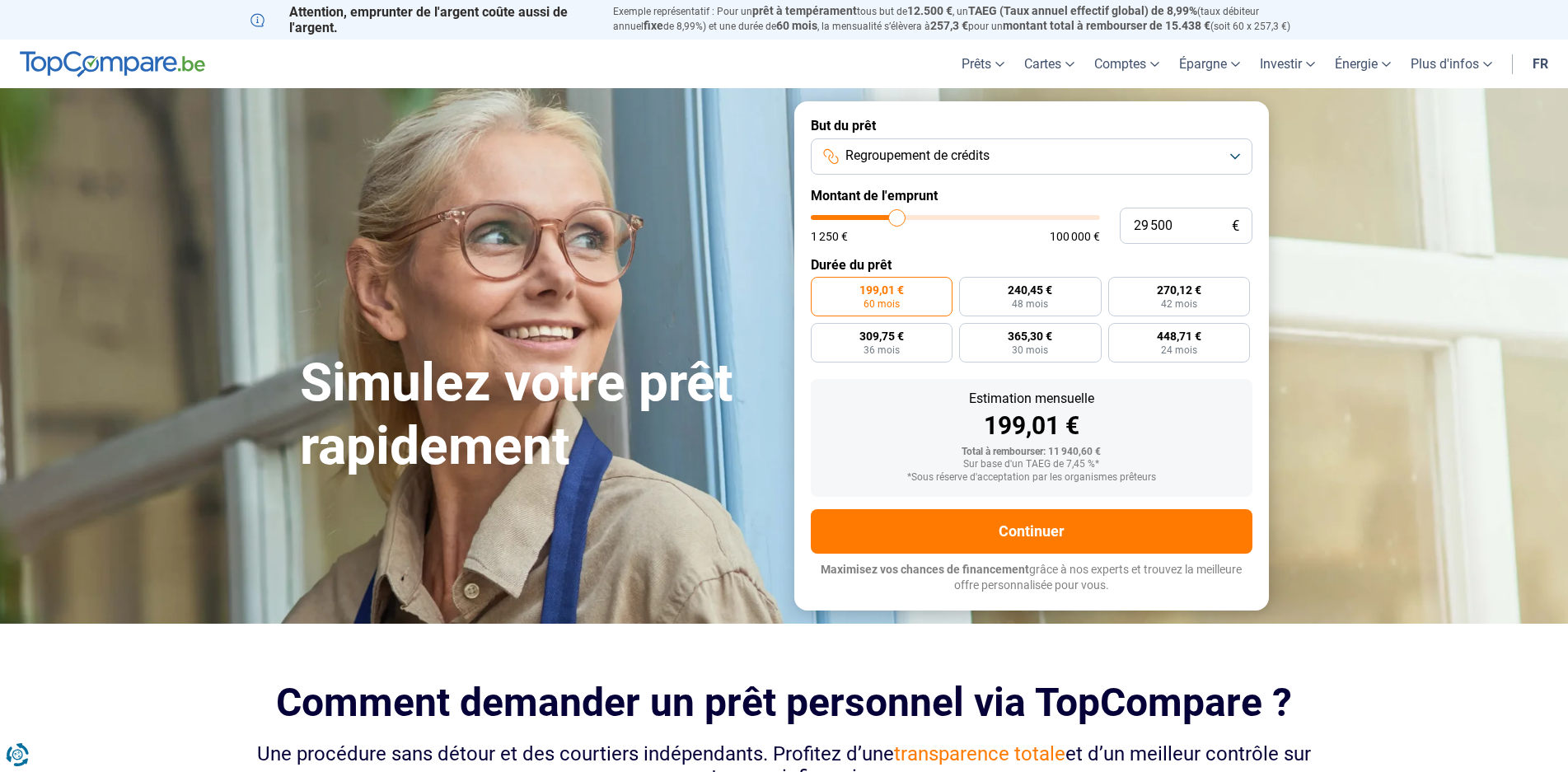
type input "29750"
type input "30 250"
type input "30250"
type input "30 500"
type input "30500"
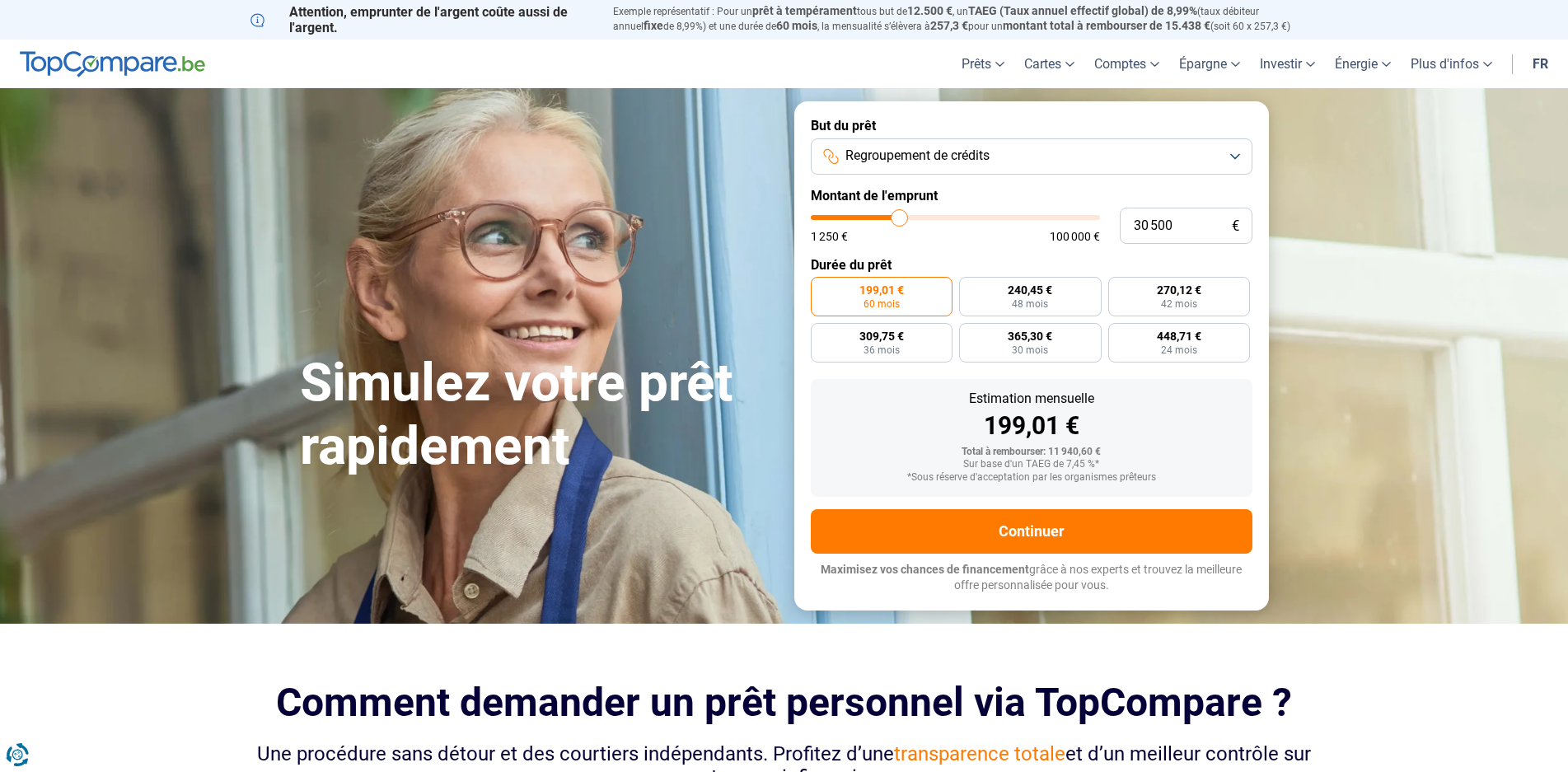
type input "29 500"
type input "29500"
type input "29 250"
type input "29250"
type input "29 000"
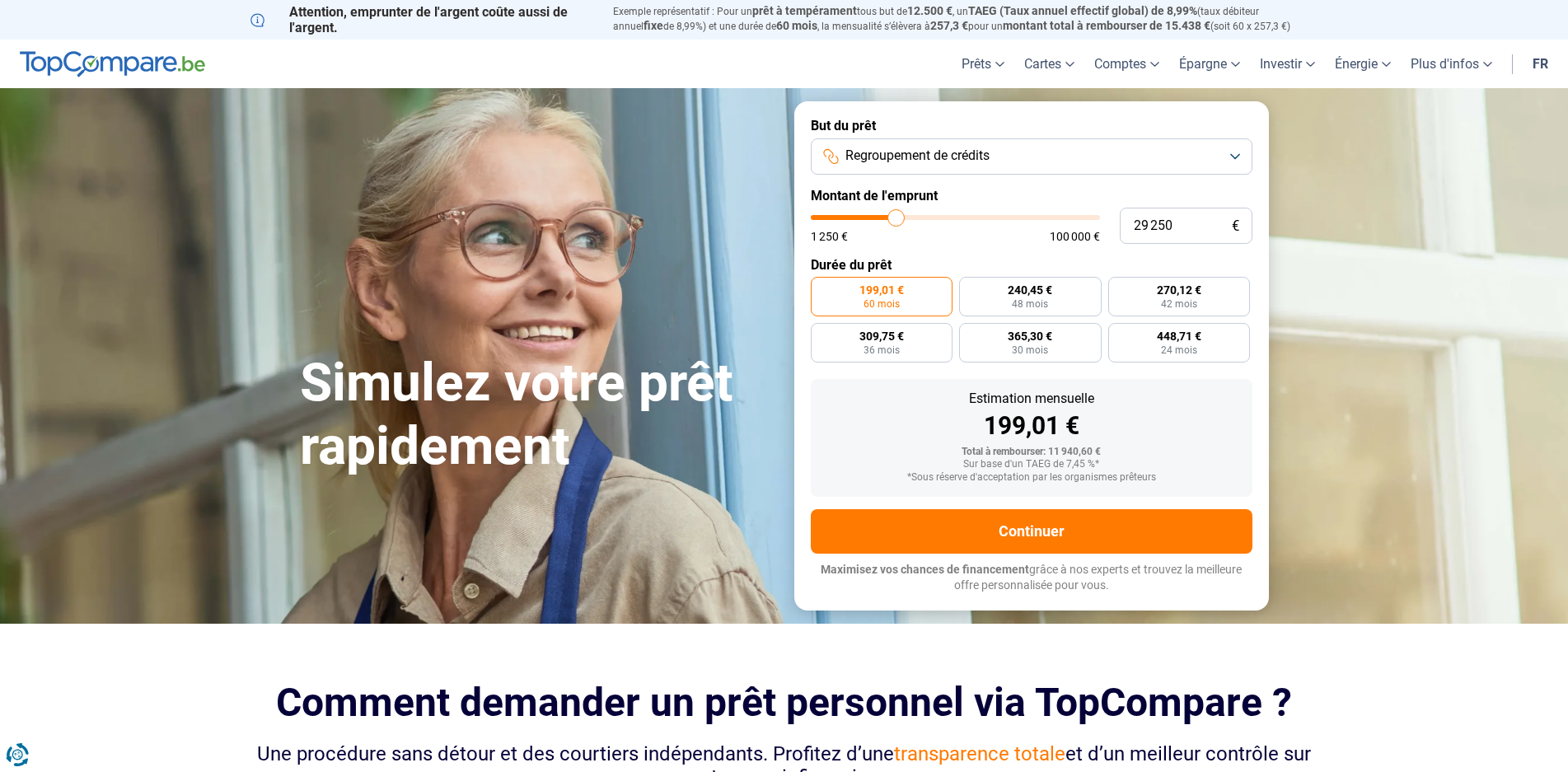
type input "29000"
type input "28 750"
type input "28750"
type input "28 250"
type input "28250"
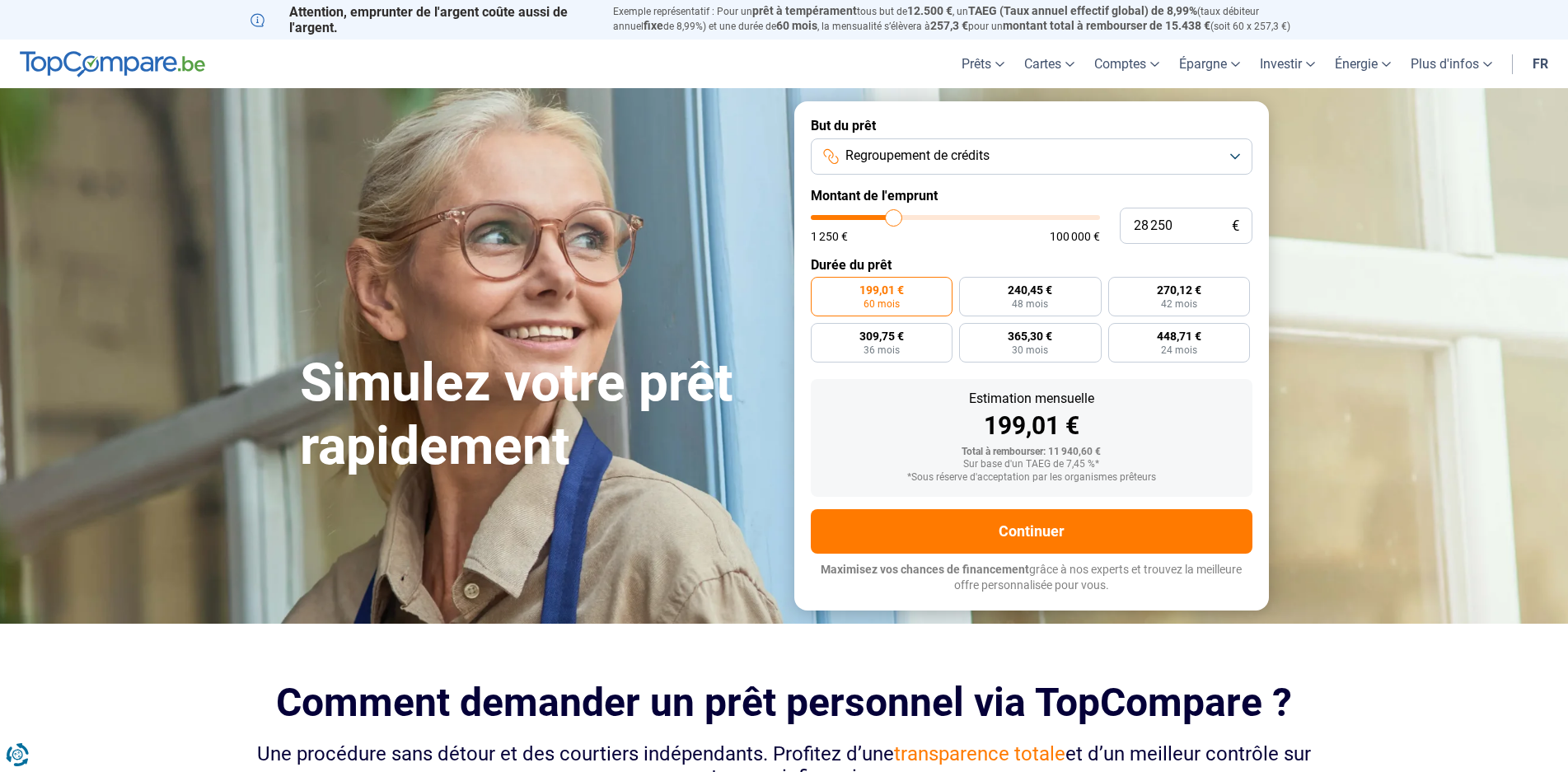
type input "28 000"
type input "28000"
type input "28 250"
type input "28250"
type input "28 750"
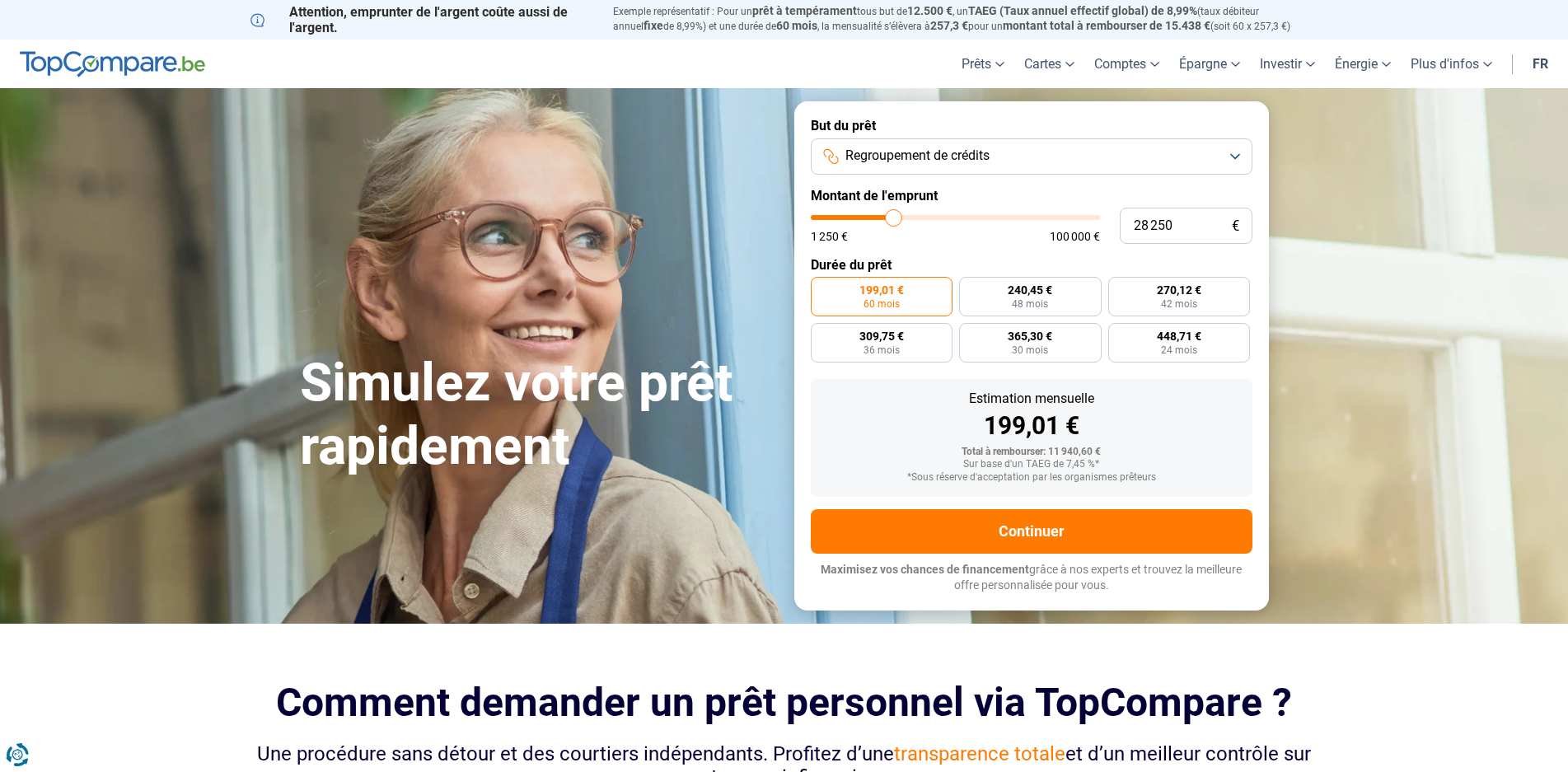
type input "28750"
type input "29 250"
type input "29250"
type input "29 500"
type input "29500"
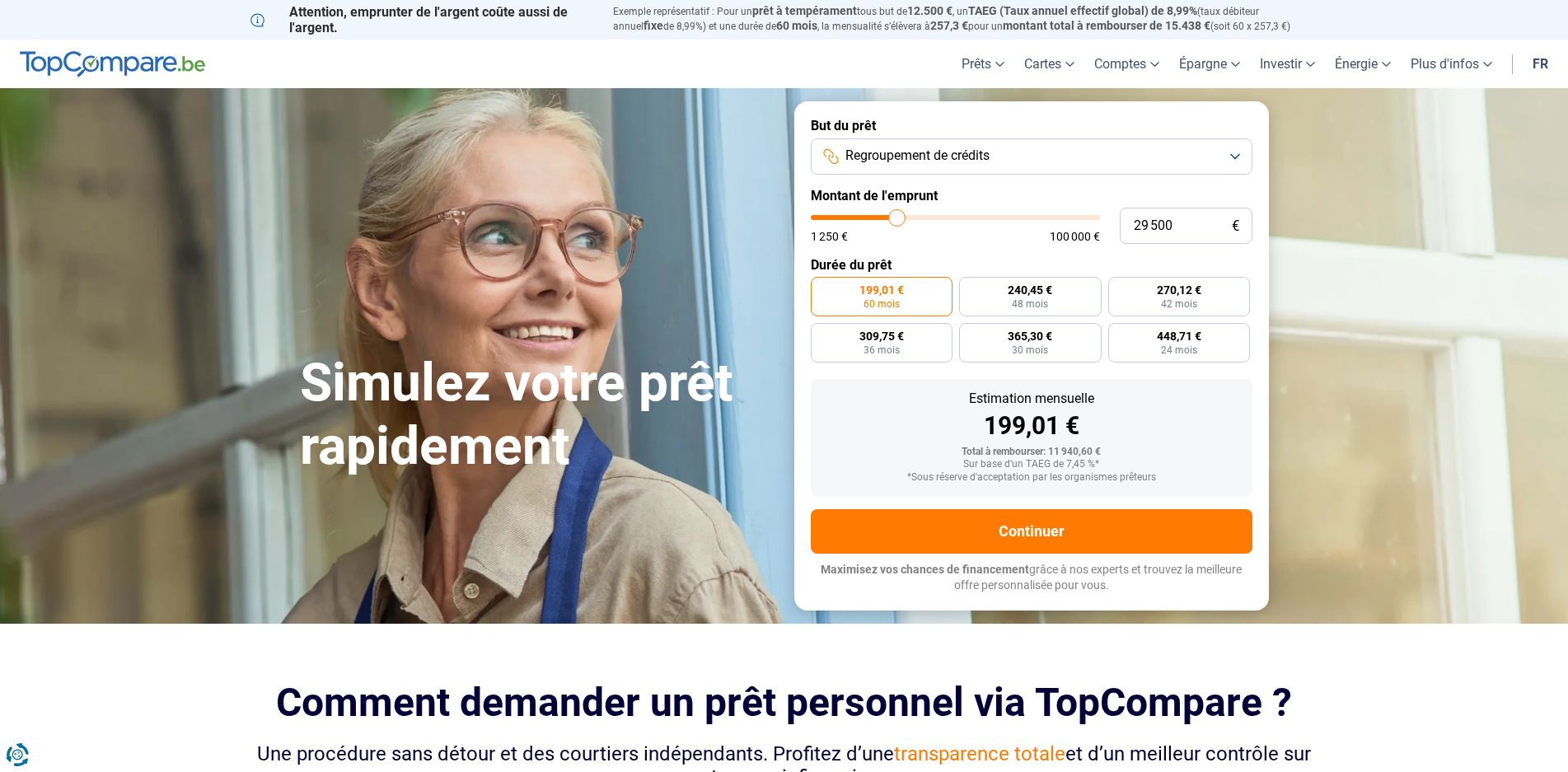
type input "29 750"
type input "29750"
type input "30 500"
type input "30500"
type input "31 000"
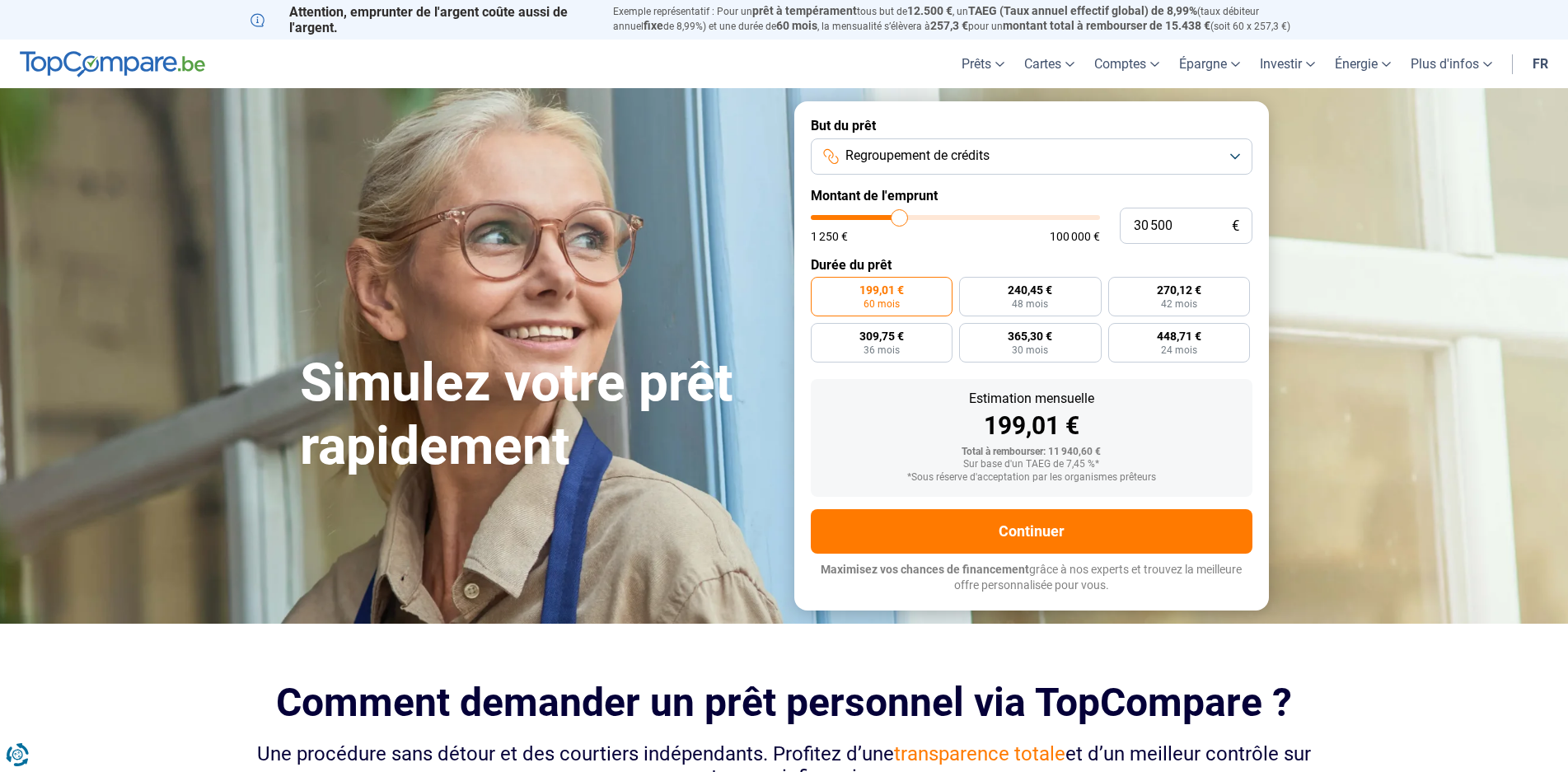
type input "31000"
type input "30 750"
type input "30750"
type input "30 500"
type input "30500"
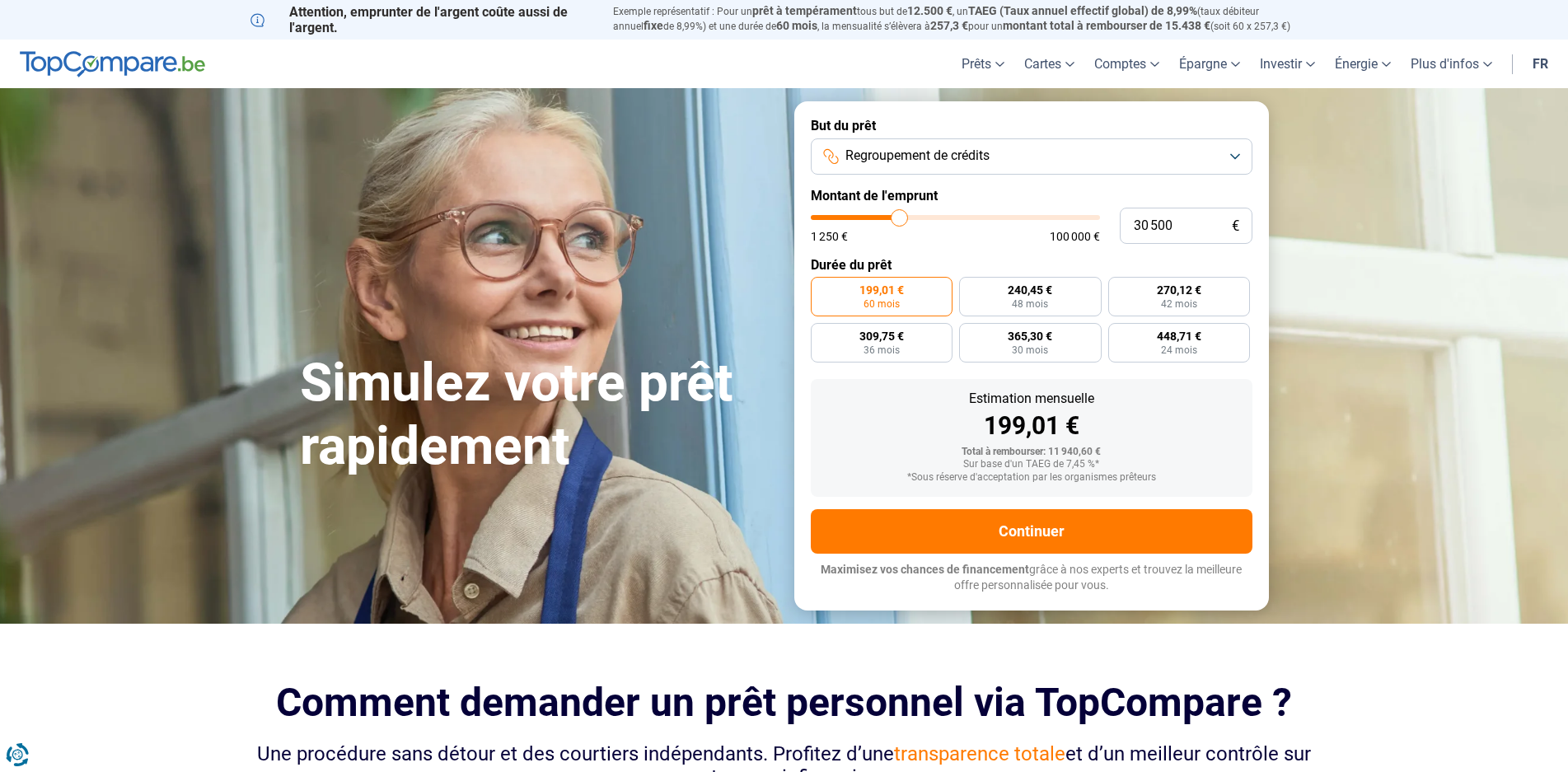
type input "30 250"
type input "30250"
type input "29 750"
type input "29750"
type input "30 250"
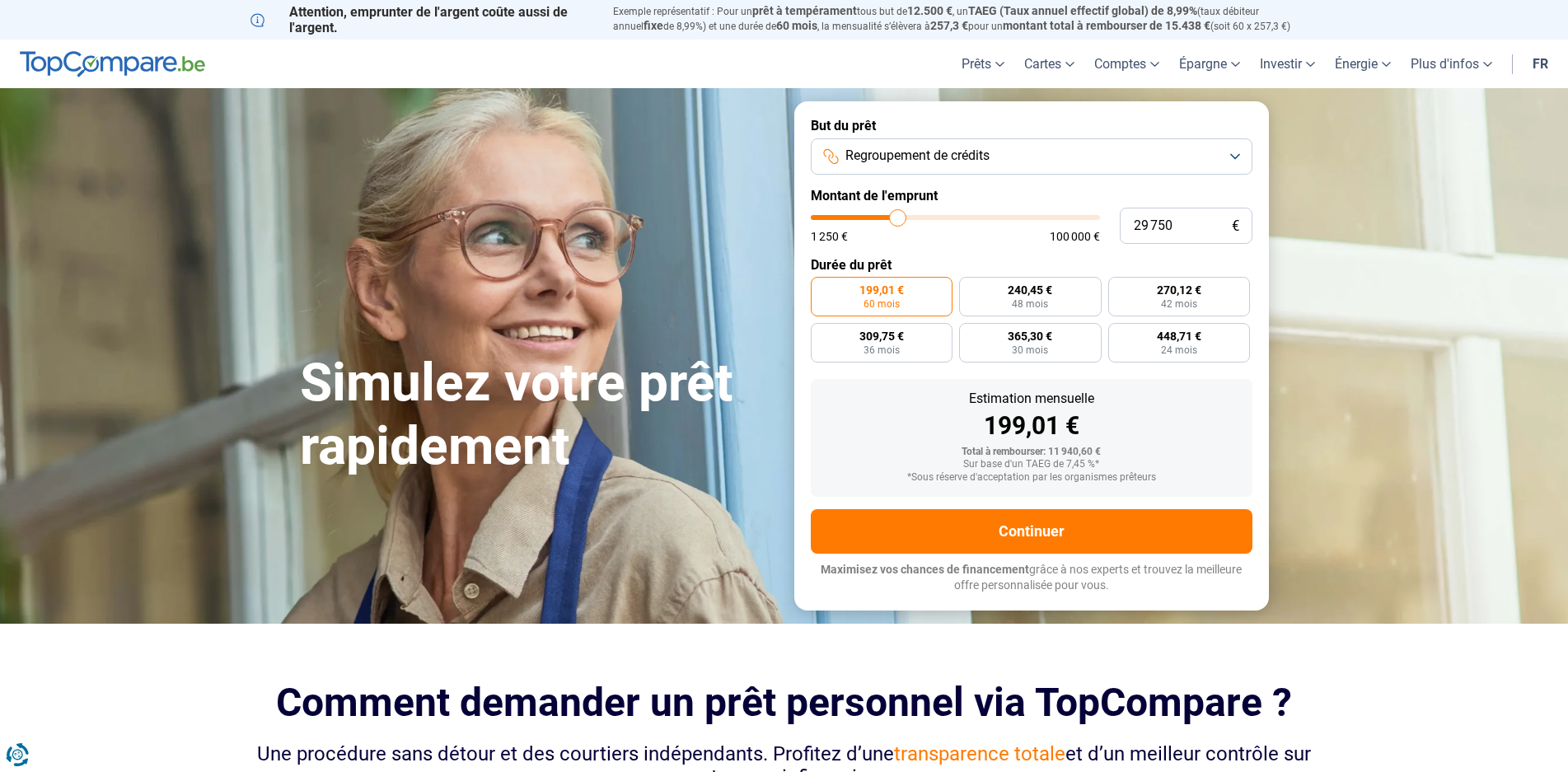
type input "30250"
type input "31 000"
type input "31000"
type input "31 750"
type input "31750"
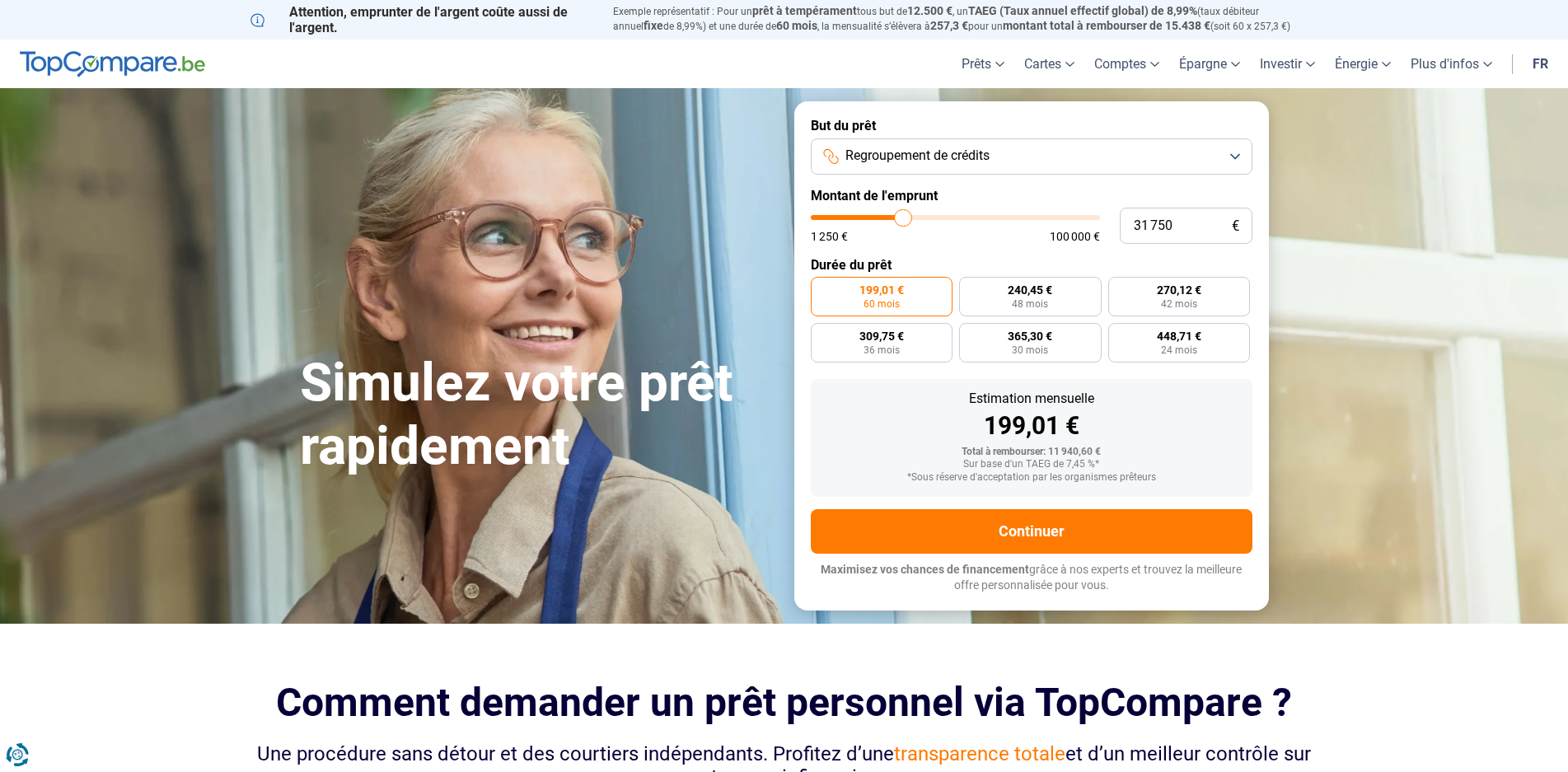
type input "31 250"
type input "31250"
type input "31 000"
type input "31000"
type input "30 750"
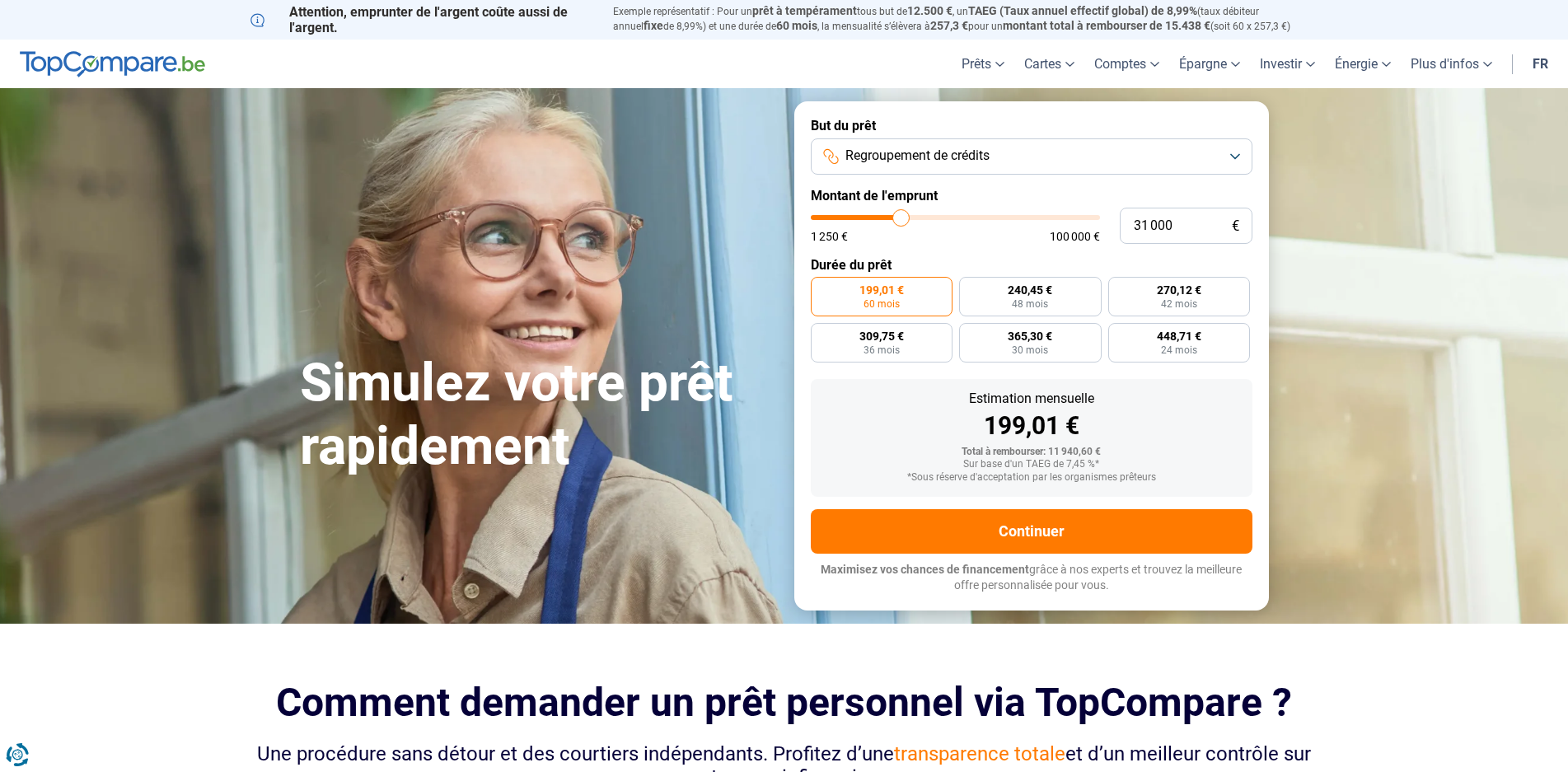
type input "30750"
type input "30 500"
type input "30500"
type input "30 250"
type input "30250"
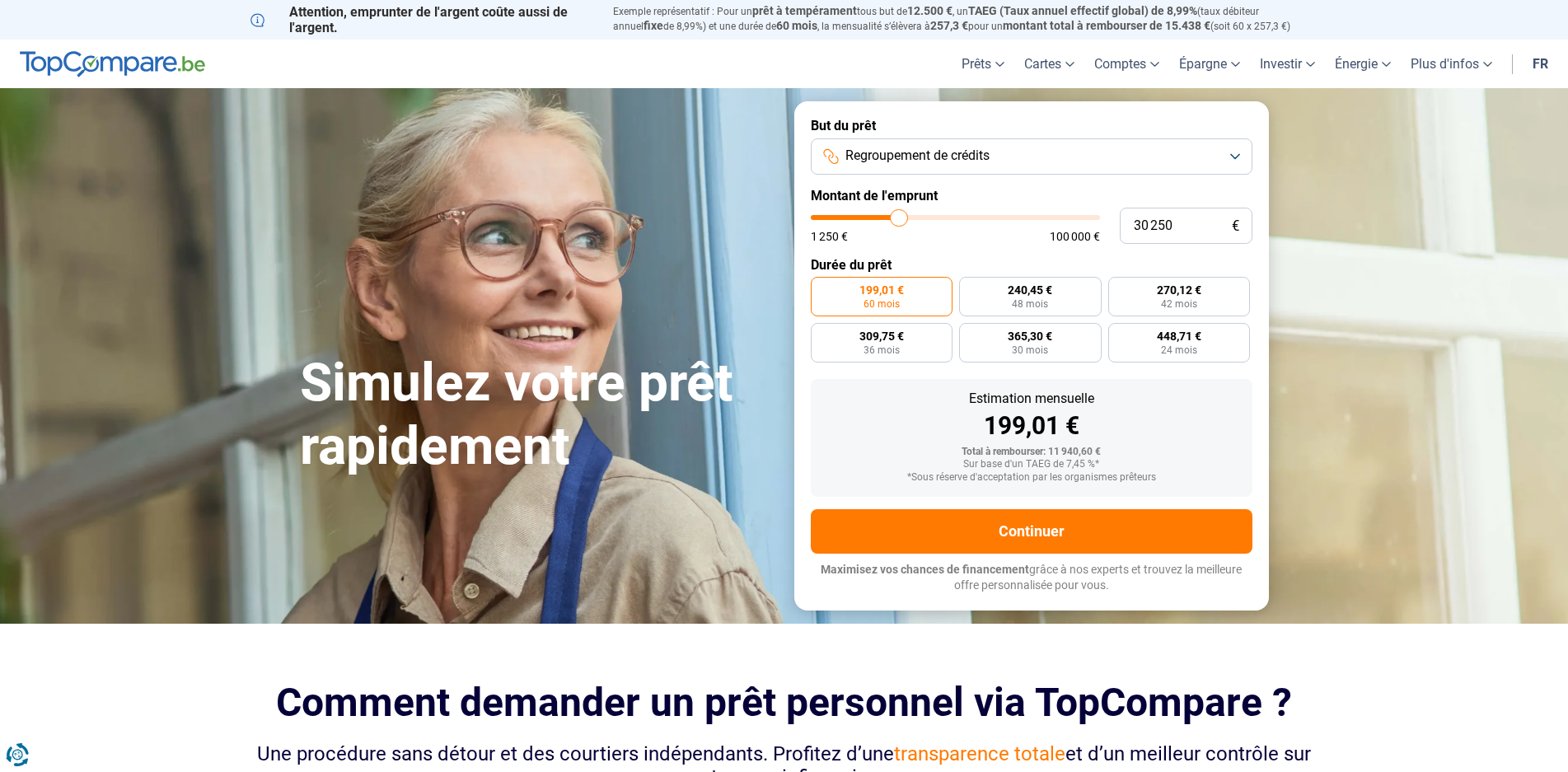
type input "29 750"
type input "29750"
type input "30 250"
drag, startPoint x: 845, startPoint y: 219, endPoint x: 899, endPoint y: 220, distance: 54.0
type input "30250"
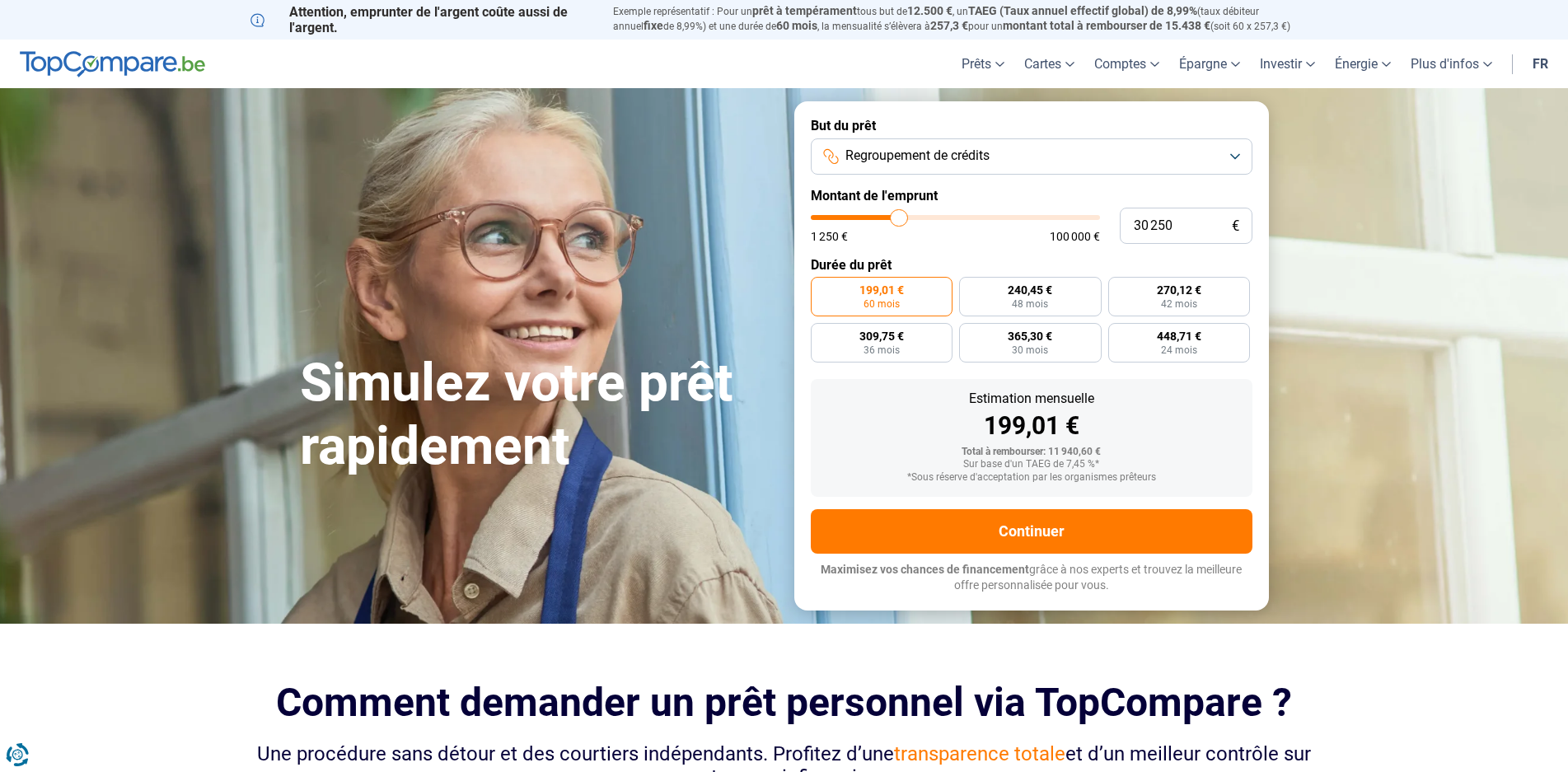
click at [899, 220] on input "range" at bounding box center [955, 217] width 289 height 5
radio input "false"
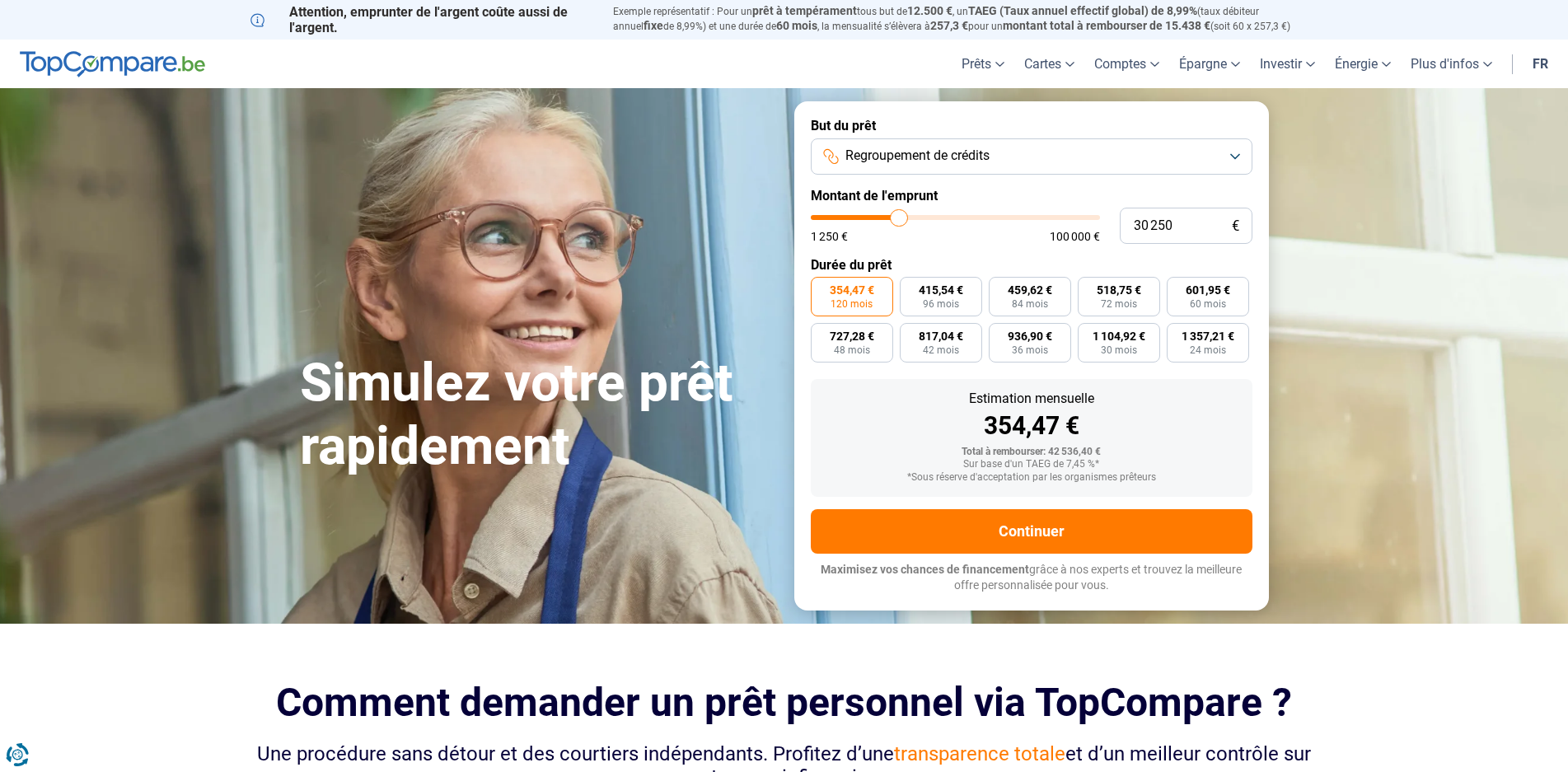
type input "30 500"
type input "30500"
type input "30 750"
type input "30750"
type input "31 000"
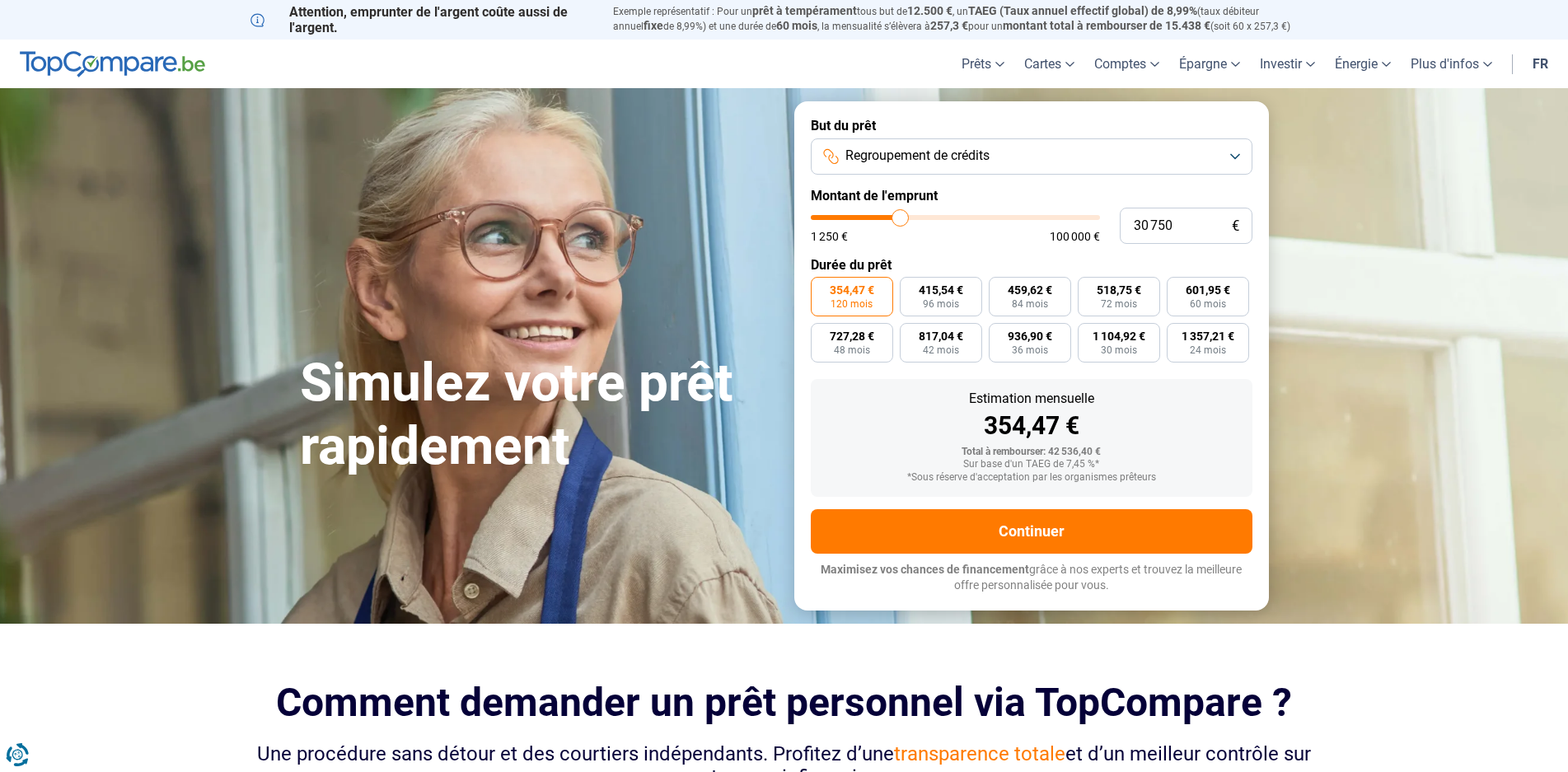
type input "31000"
type input "31 250"
type input "31250"
type input "30 500"
type input "30500"
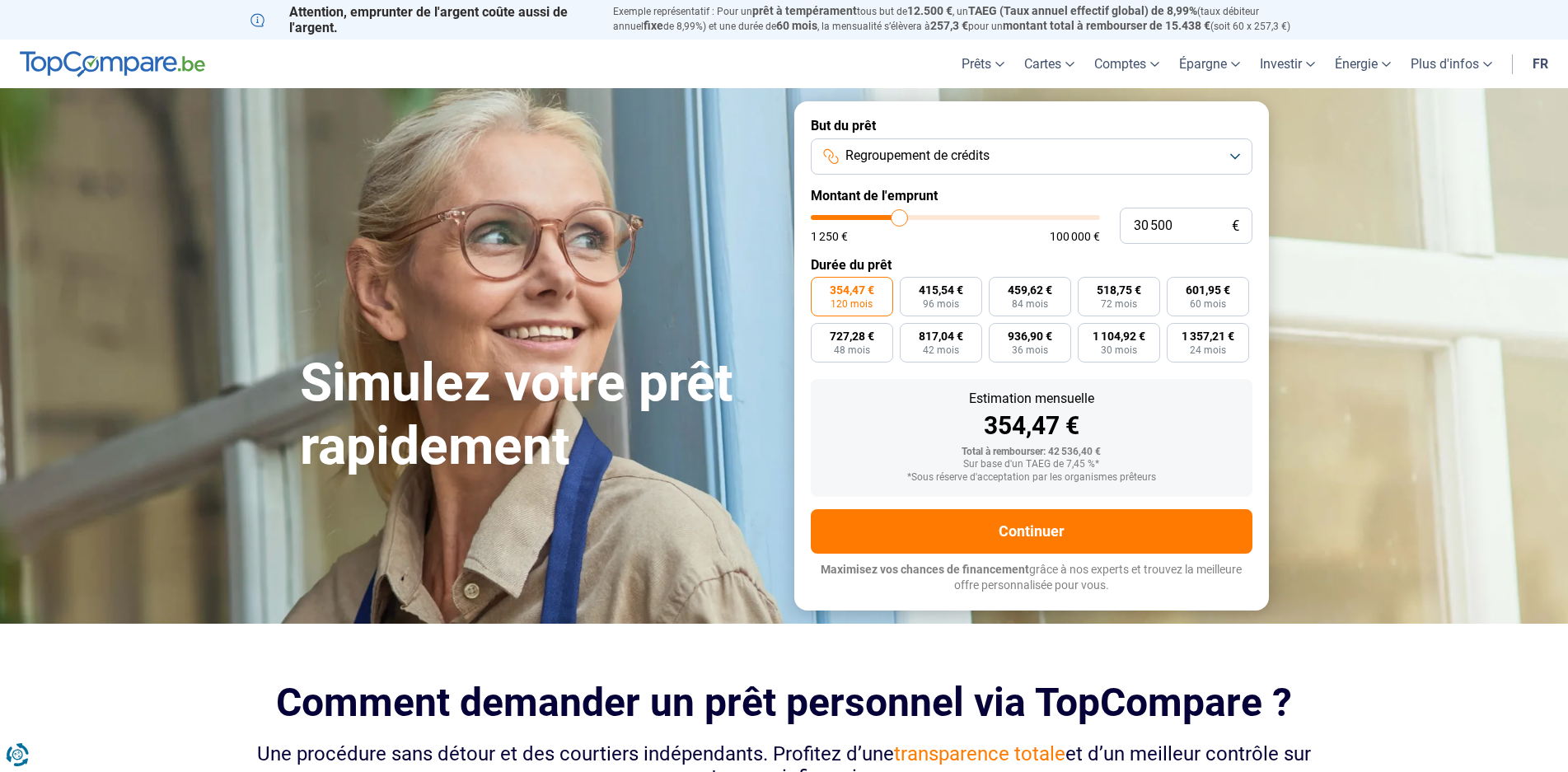
type input "30 250"
type input "30250"
type input "29 750"
type input "29750"
type input "30 250"
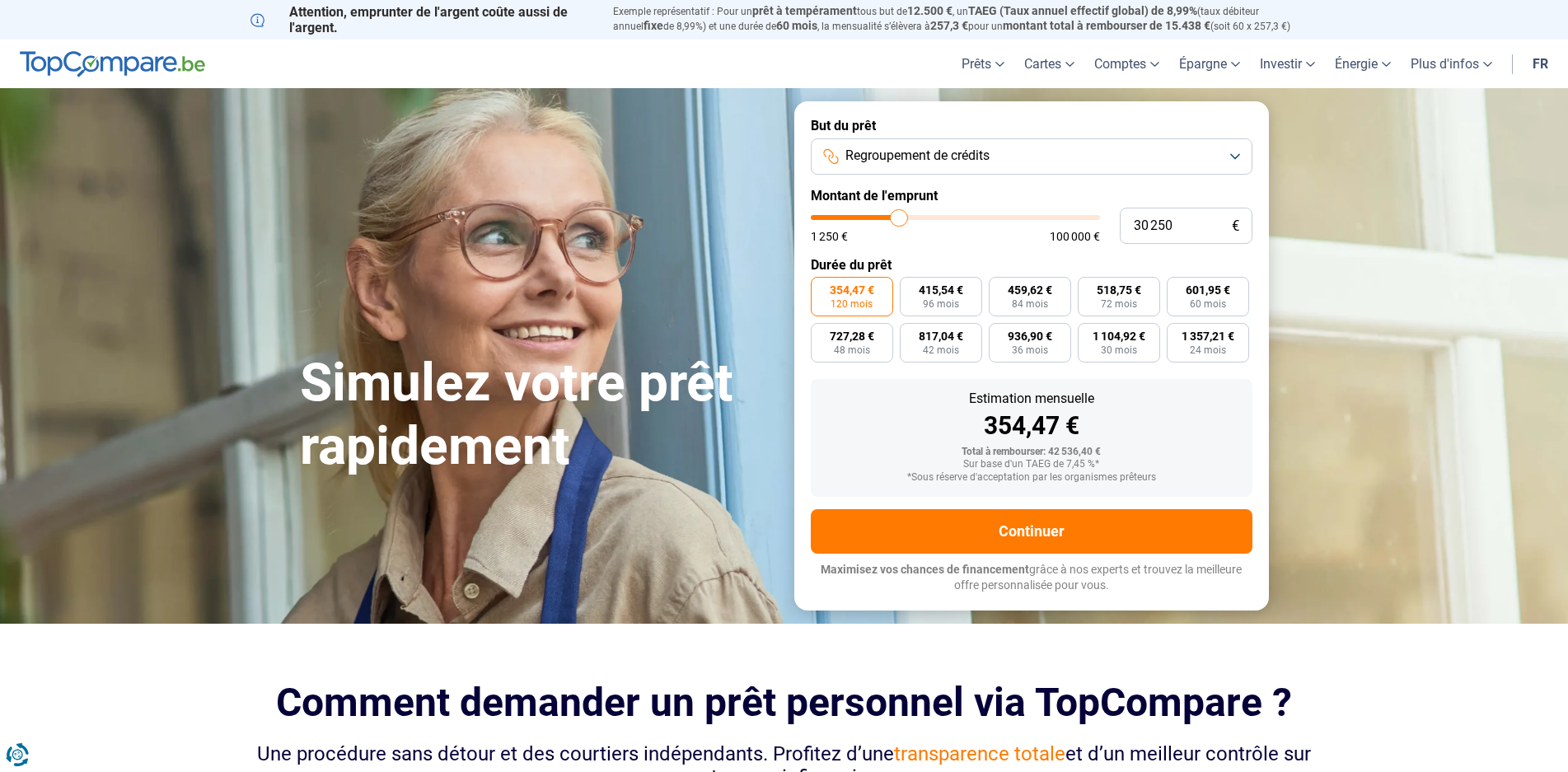
click at [899, 220] on input "range" at bounding box center [955, 217] width 289 height 5
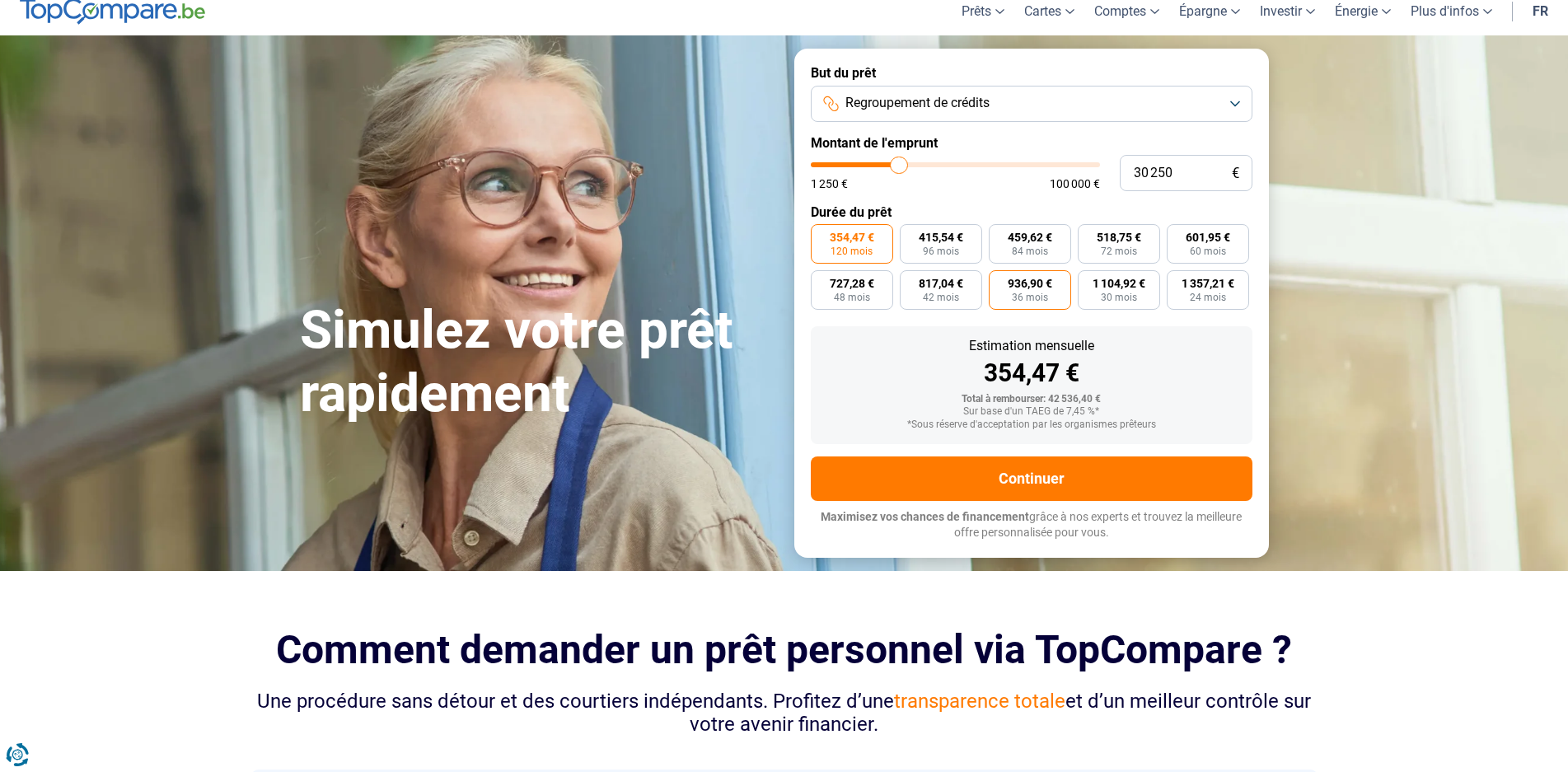
scroll to position [82, 0]
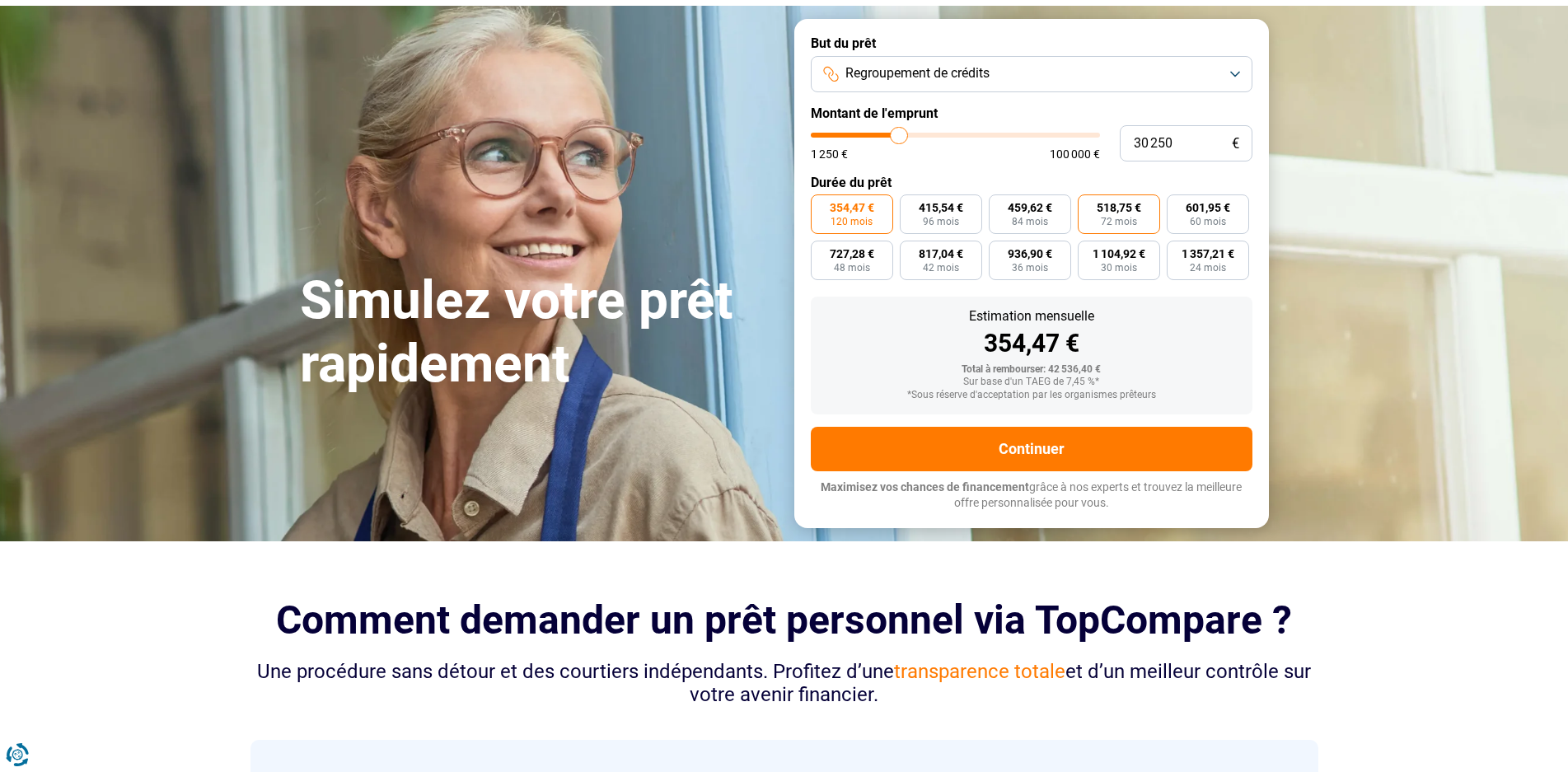
click at [1122, 215] on label "518,75 € 72 mois" at bounding box center [1119, 214] width 82 height 39
click at [1088, 205] on input "518,75 € 72 mois" at bounding box center [1082, 199] width 11 height 11
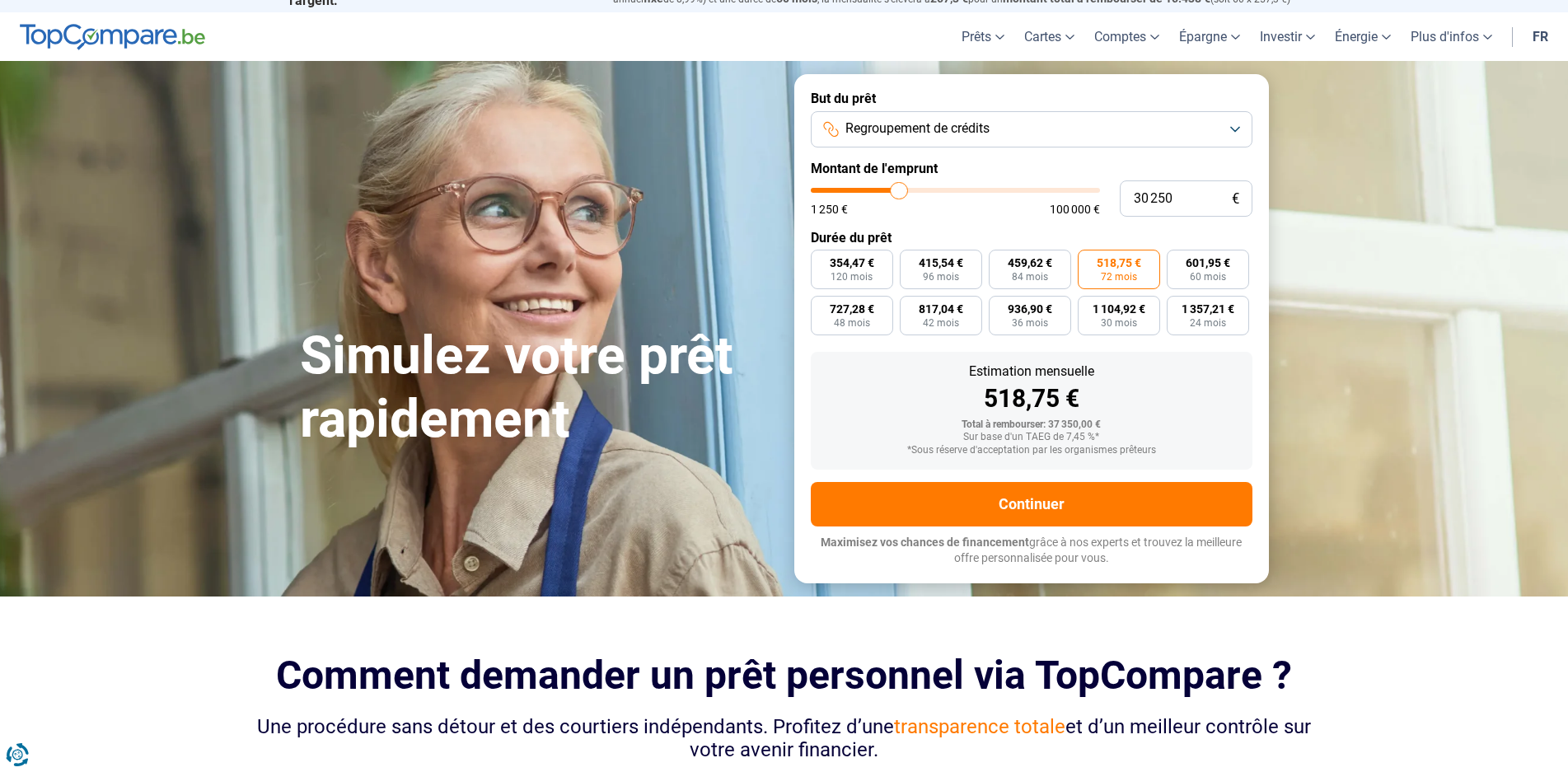
scroll to position [0, 0]
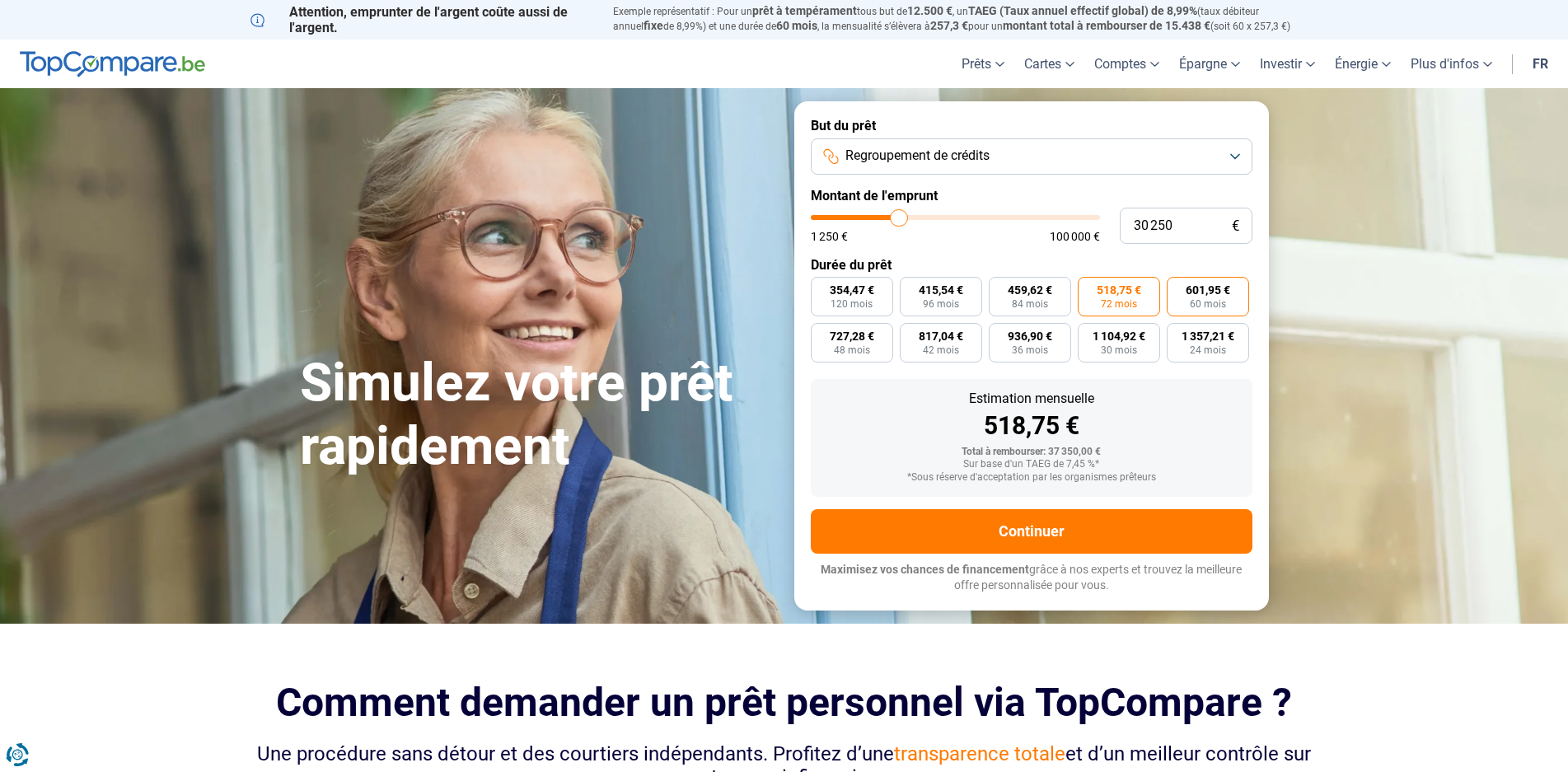
click at [1207, 297] on label "601,95 € 60 mois" at bounding box center [1208, 296] width 82 height 39
click at [1177, 287] on input "601,95 € 60 mois" at bounding box center [1171, 281] width 11 height 11
click at [897, 220] on input "range" at bounding box center [955, 217] width 289 height 5
click at [898, 220] on input "range" at bounding box center [955, 217] width 289 height 5
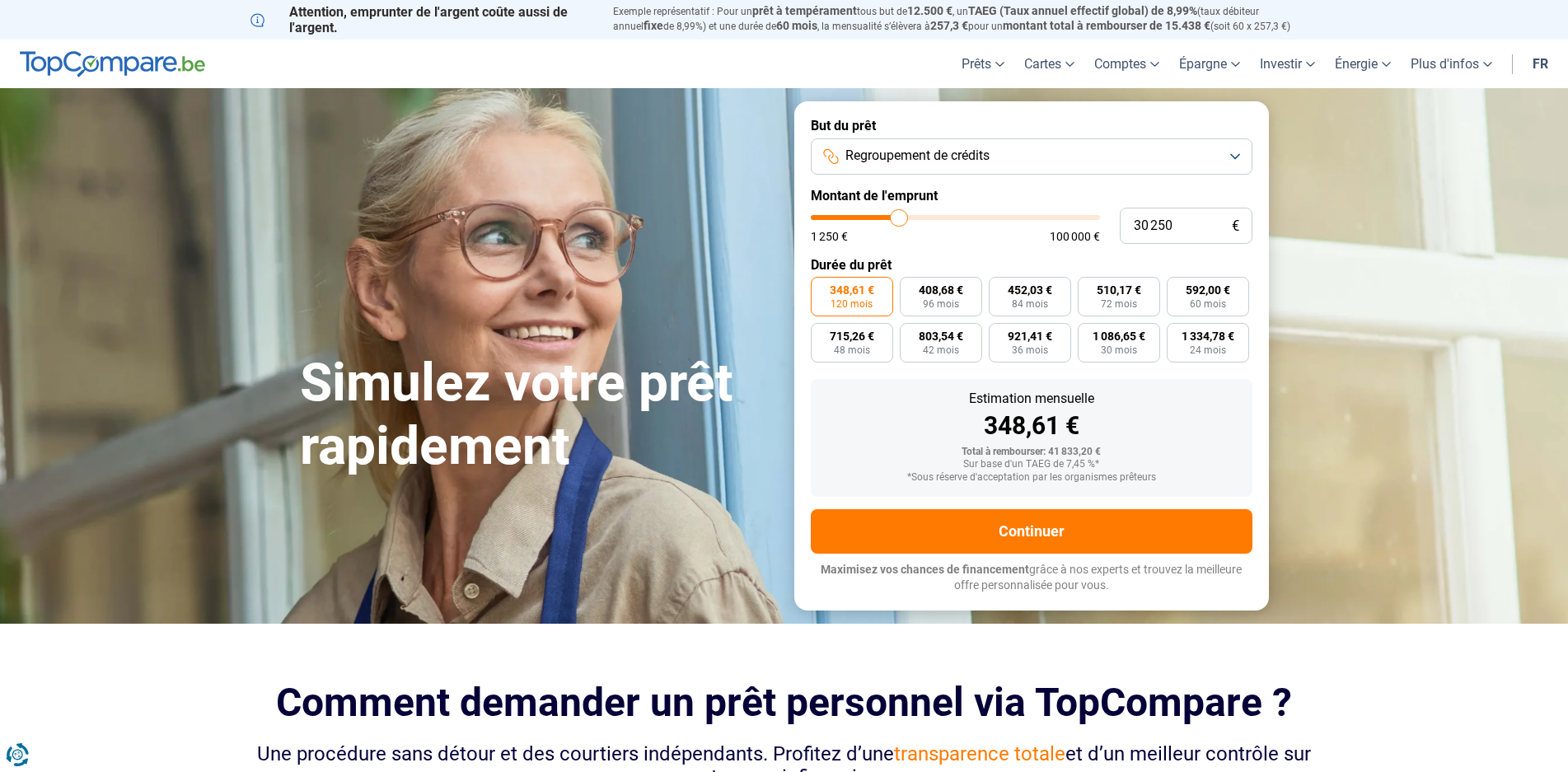
click at [899, 220] on input "range" at bounding box center [955, 217] width 289 height 5
